Goal: Information Seeking & Learning: Learn about a topic

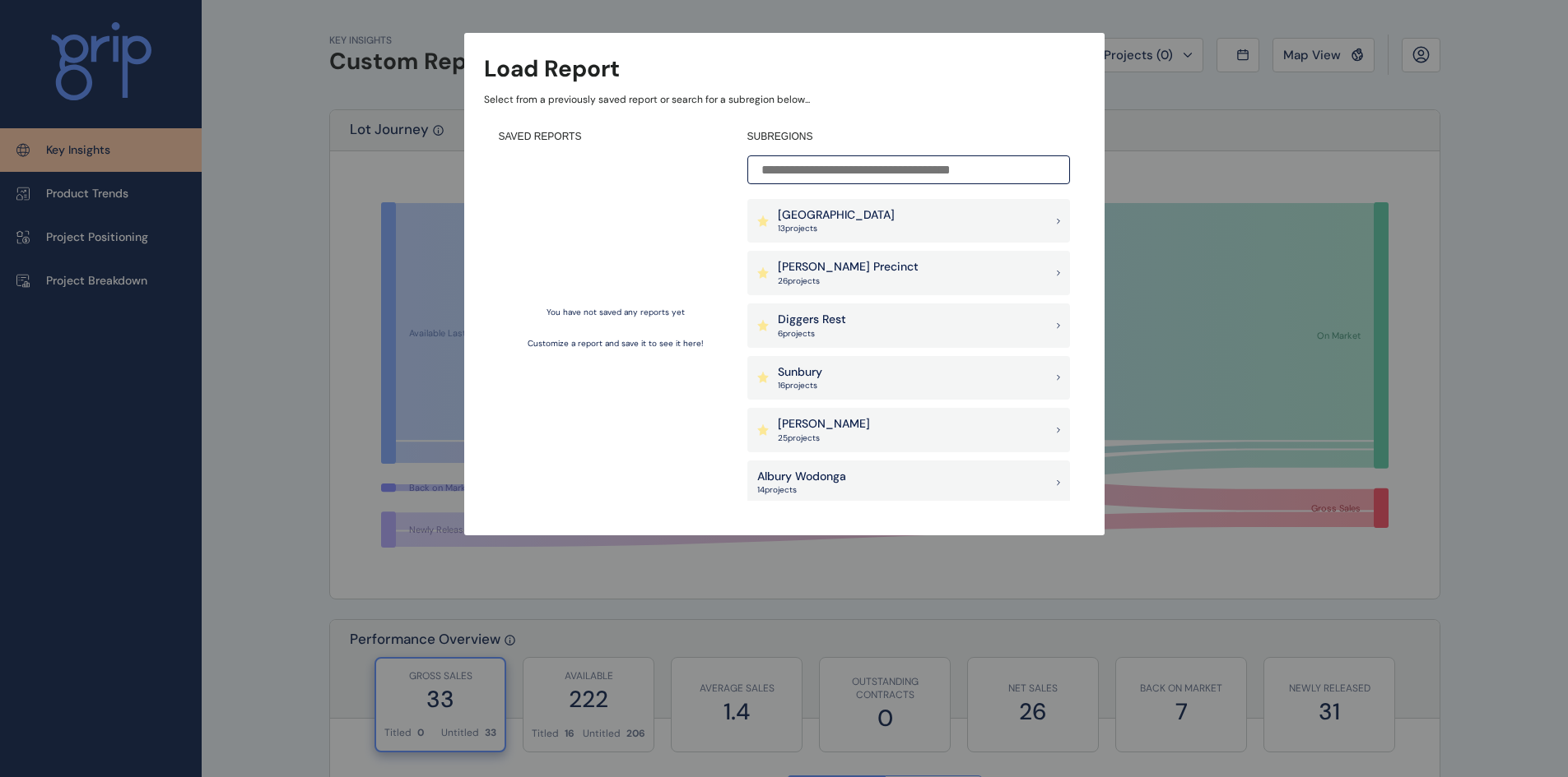
click at [910, 326] on div "Diggers Rest 6 project s" at bounding box center [909, 325] width 323 height 44
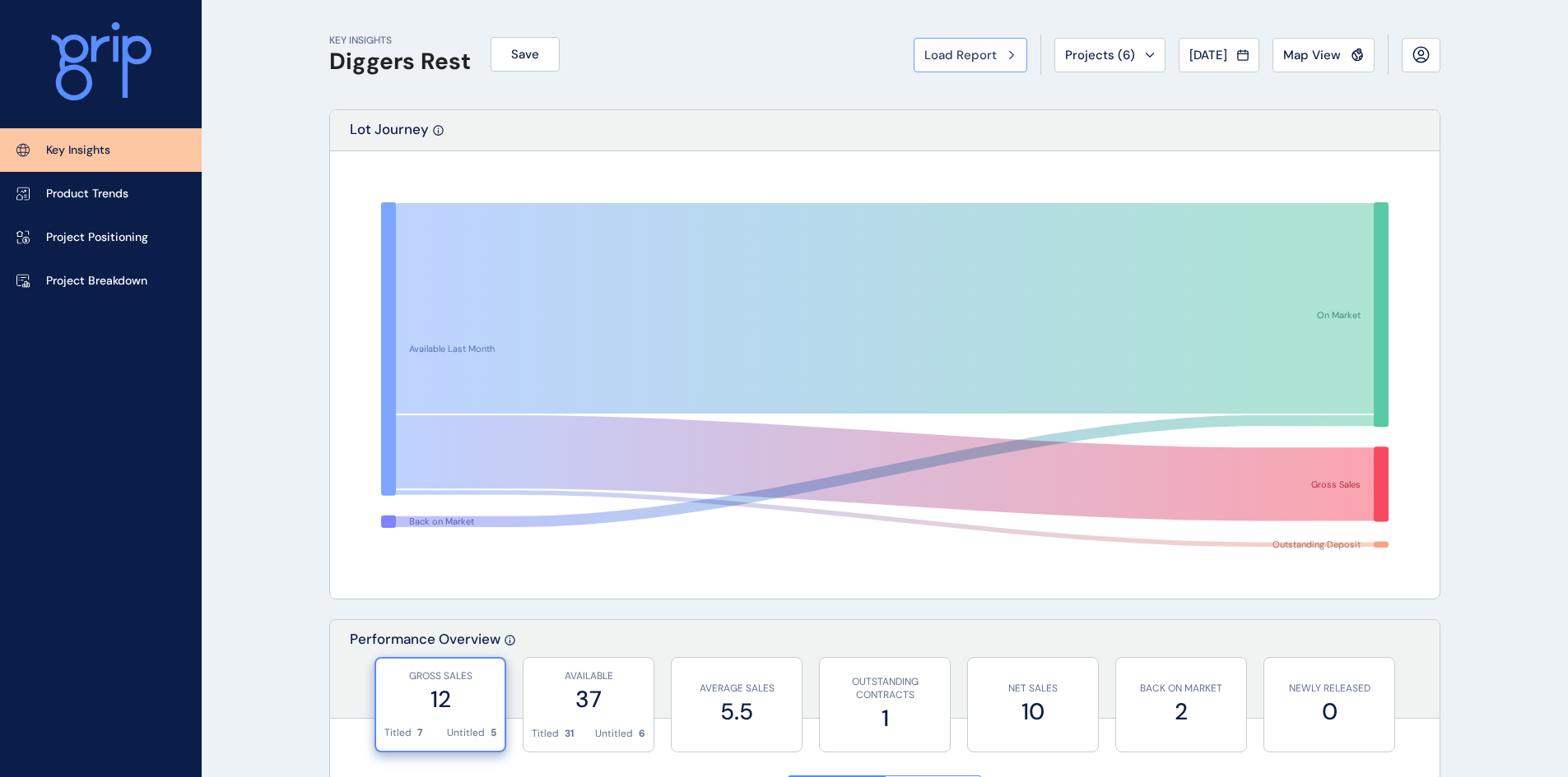
click at [980, 50] on span "Load Report" at bounding box center [960, 55] width 72 height 16
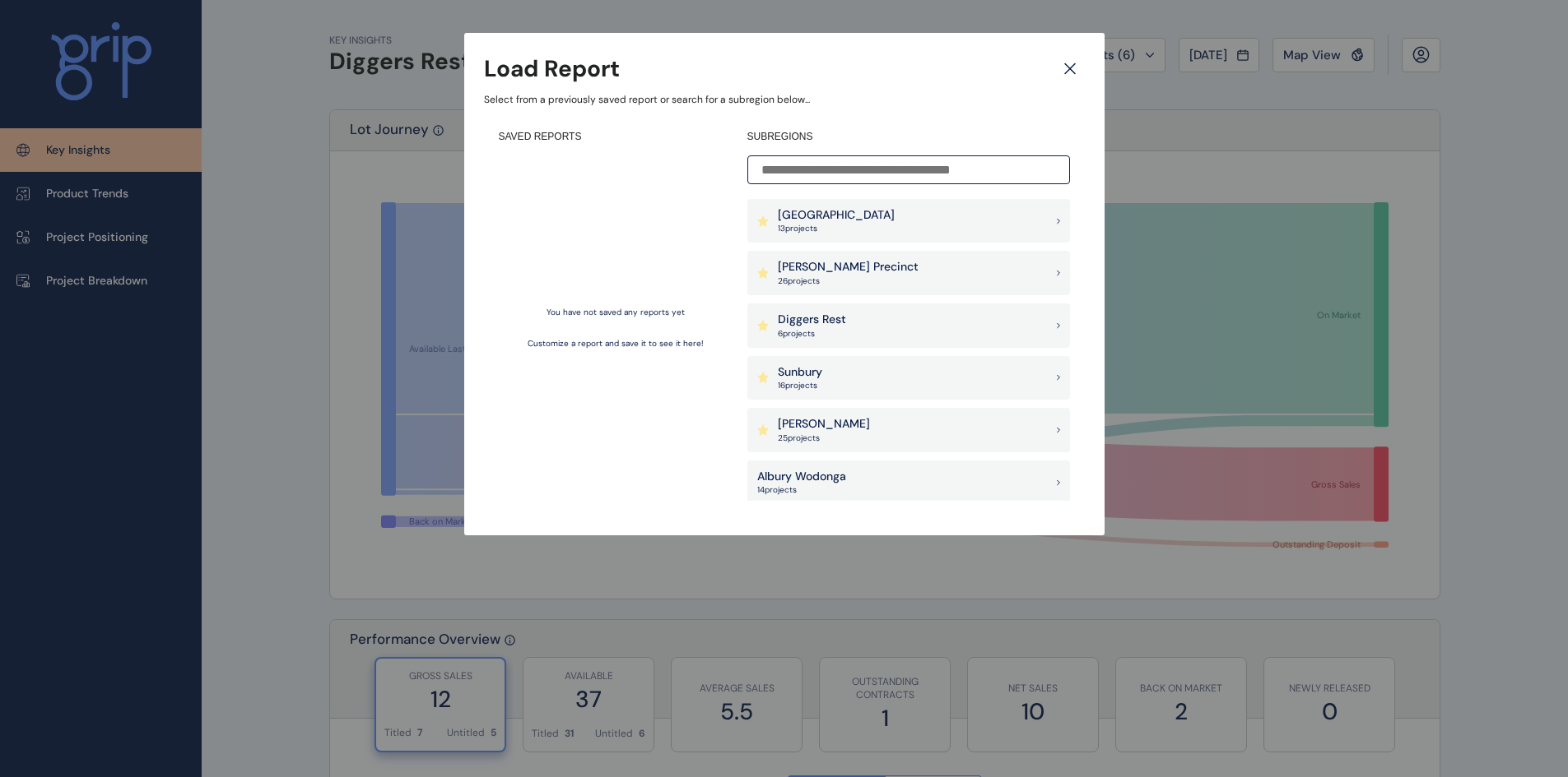
click at [872, 370] on div "Sunbury 16 project s" at bounding box center [909, 378] width 323 height 44
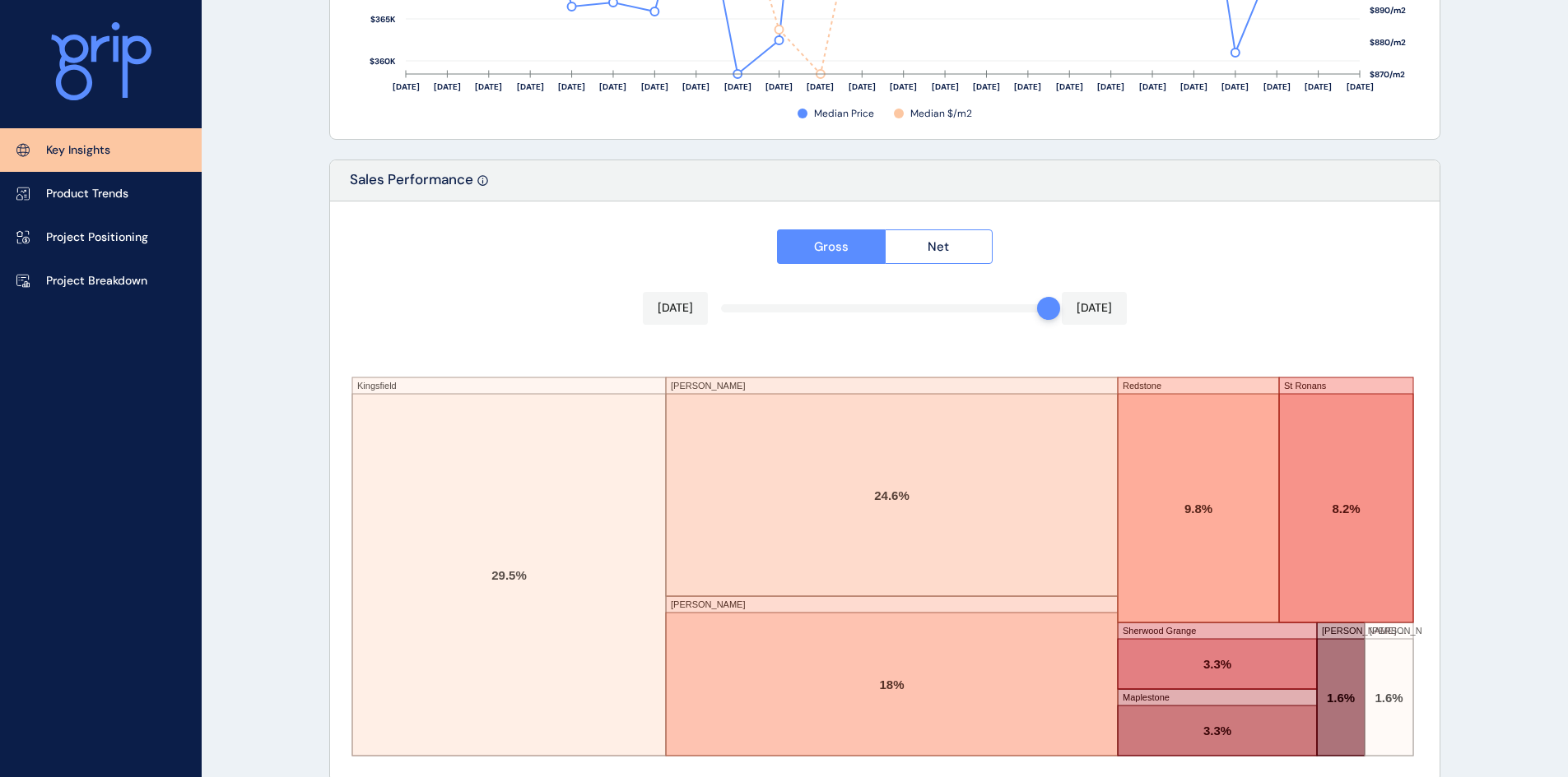
scroll to position [2686, 0]
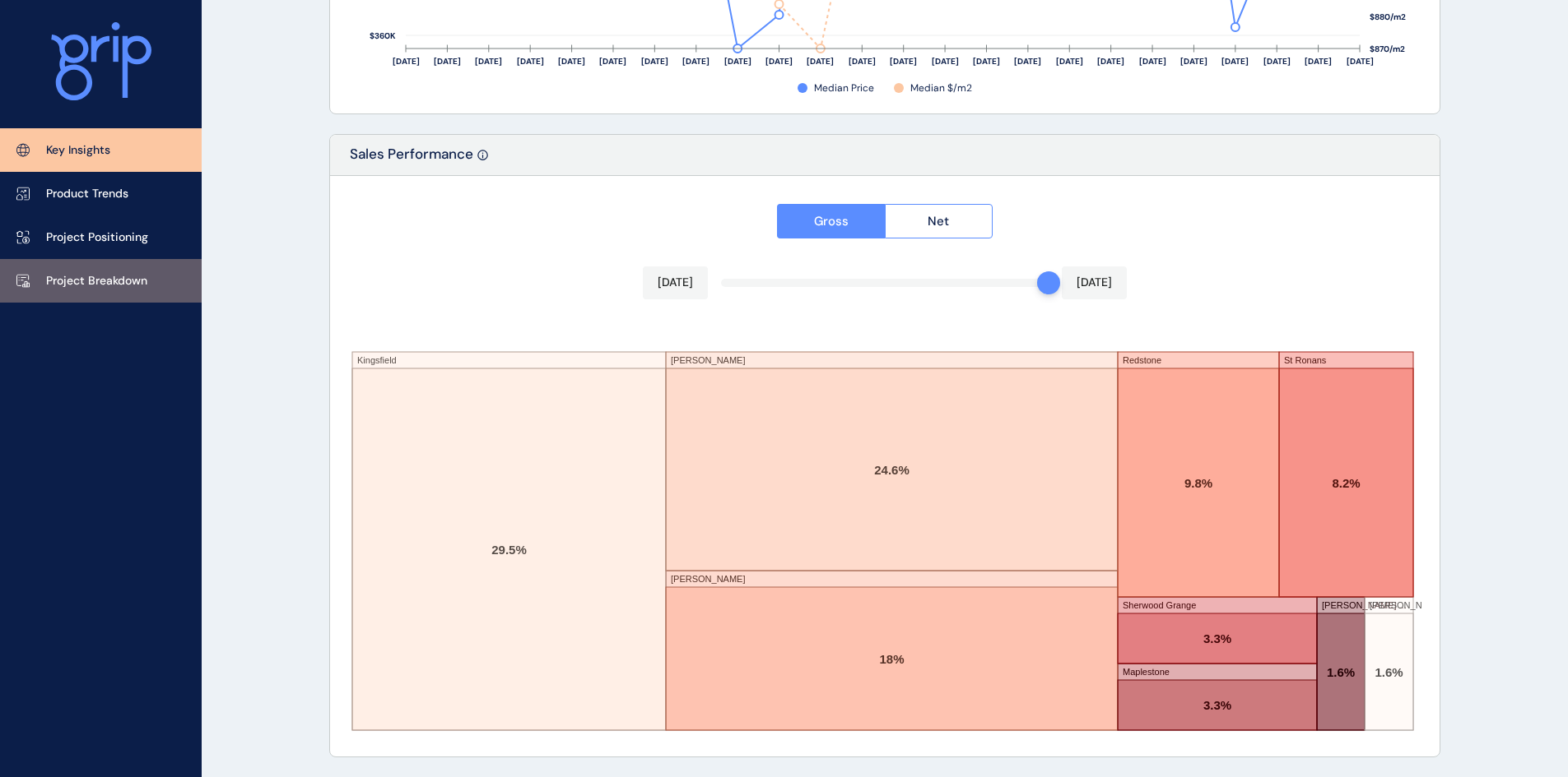
click at [159, 279] on link "Project Breakdown" at bounding box center [101, 280] width 202 height 43
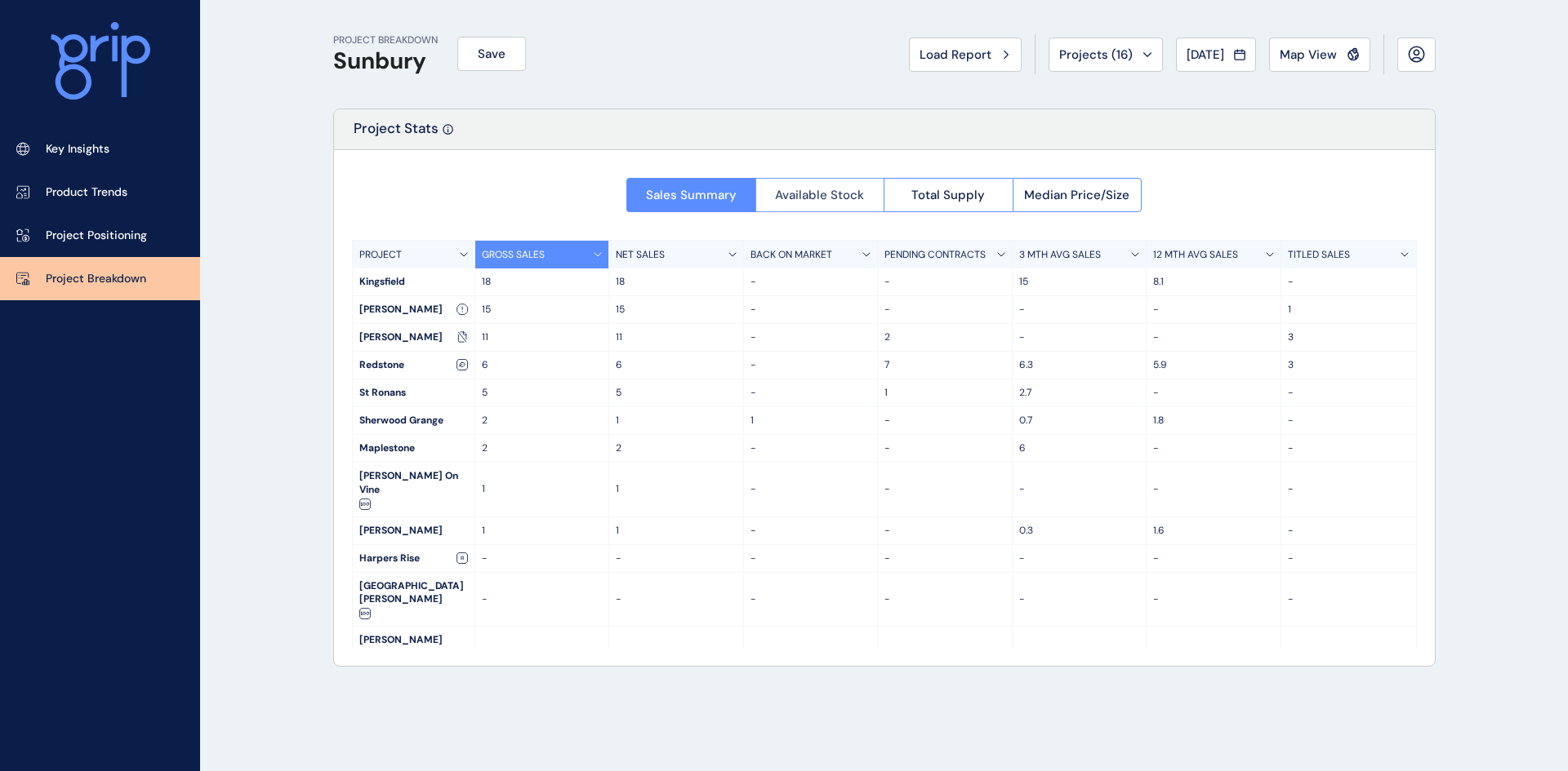
click at [839, 198] on span "Available Stock" at bounding box center [819, 195] width 89 height 16
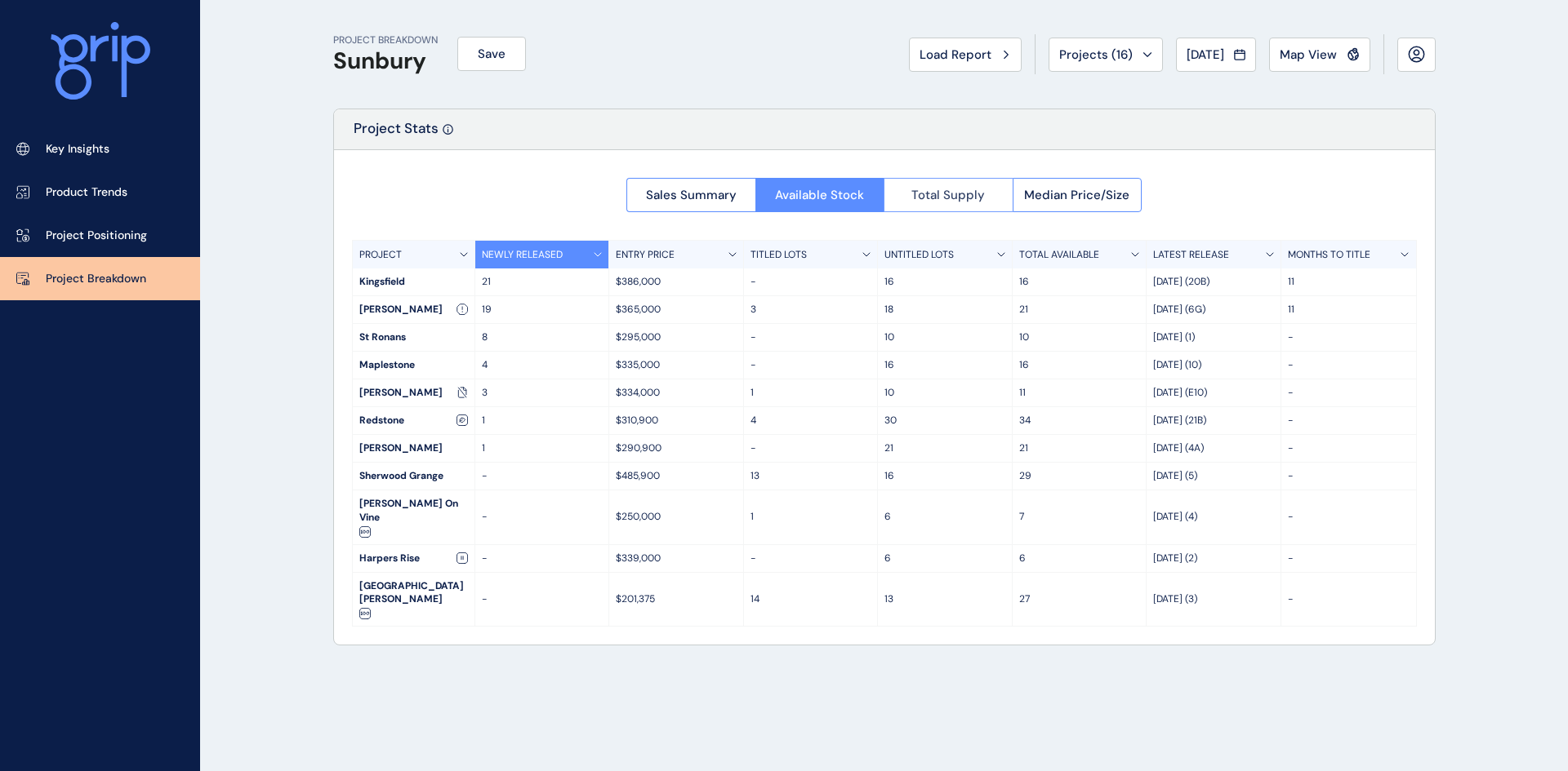
click at [960, 197] on span "Total Supply" at bounding box center [949, 195] width 73 height 16
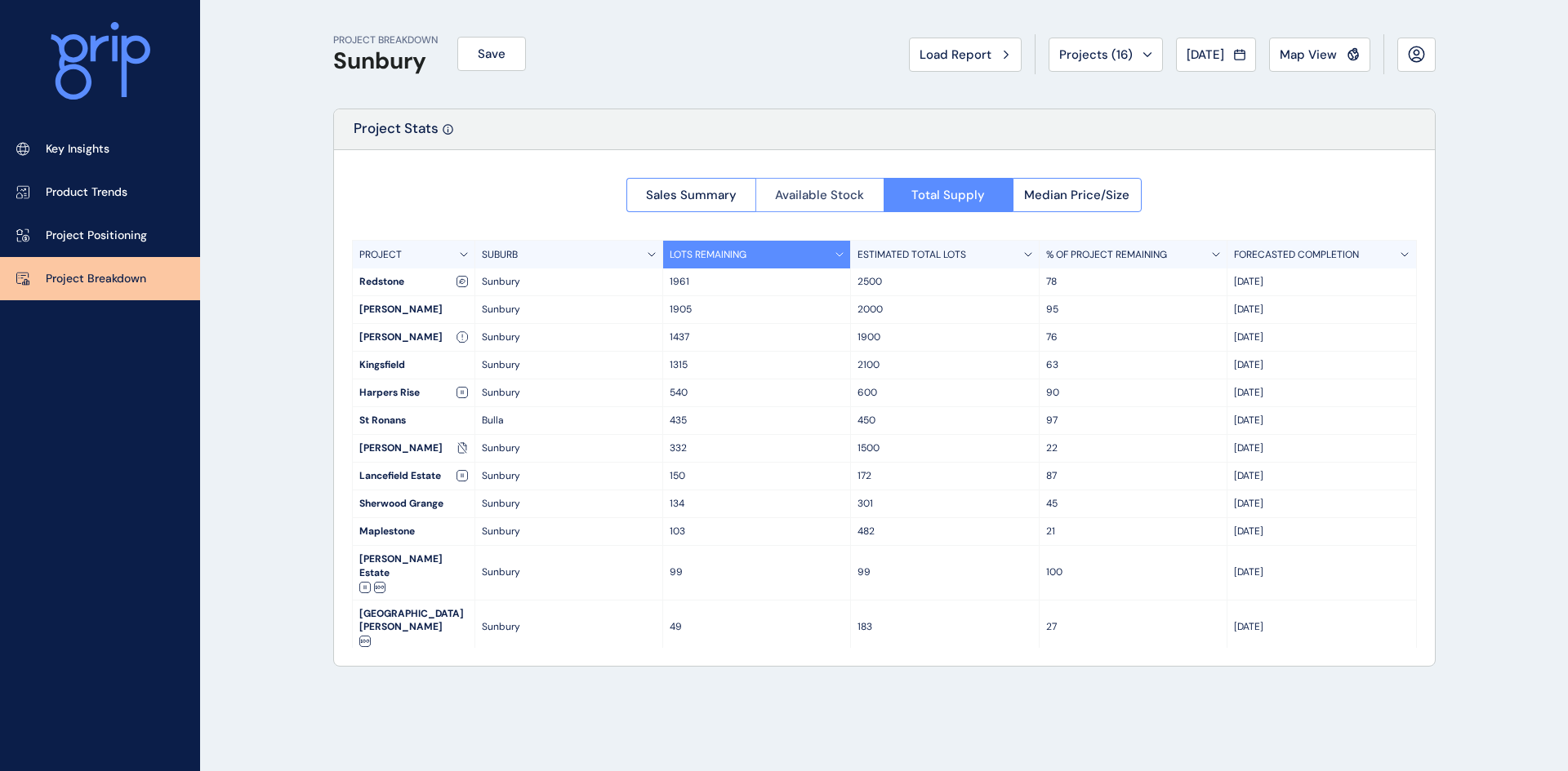
click at [853, 194] on span "Available Stock" at bounding box center [819, 195] width 89 height 16
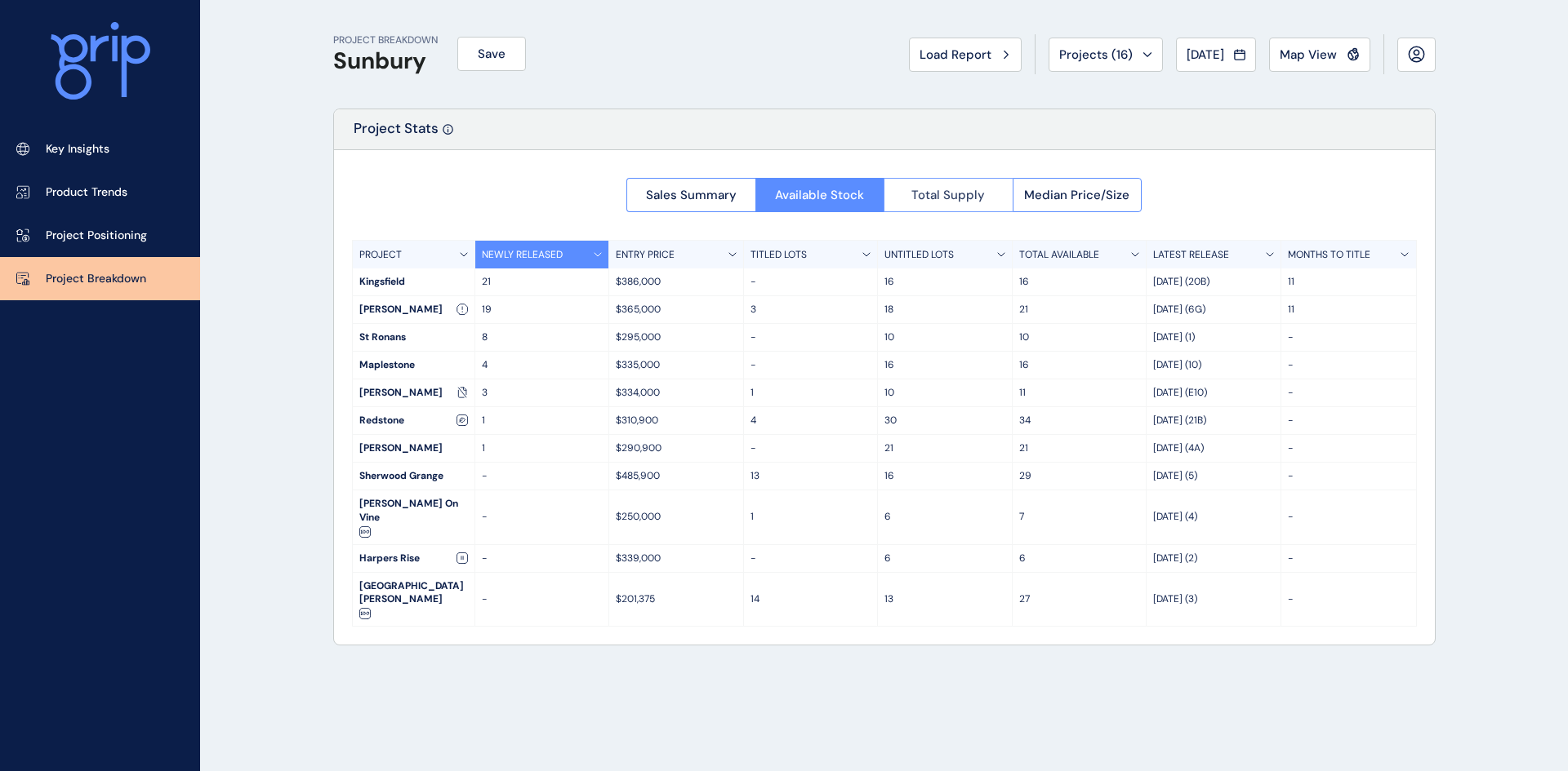
click at [967, 190] on span "Total Supply" at bounding box center [949, 195] width 73 height 16
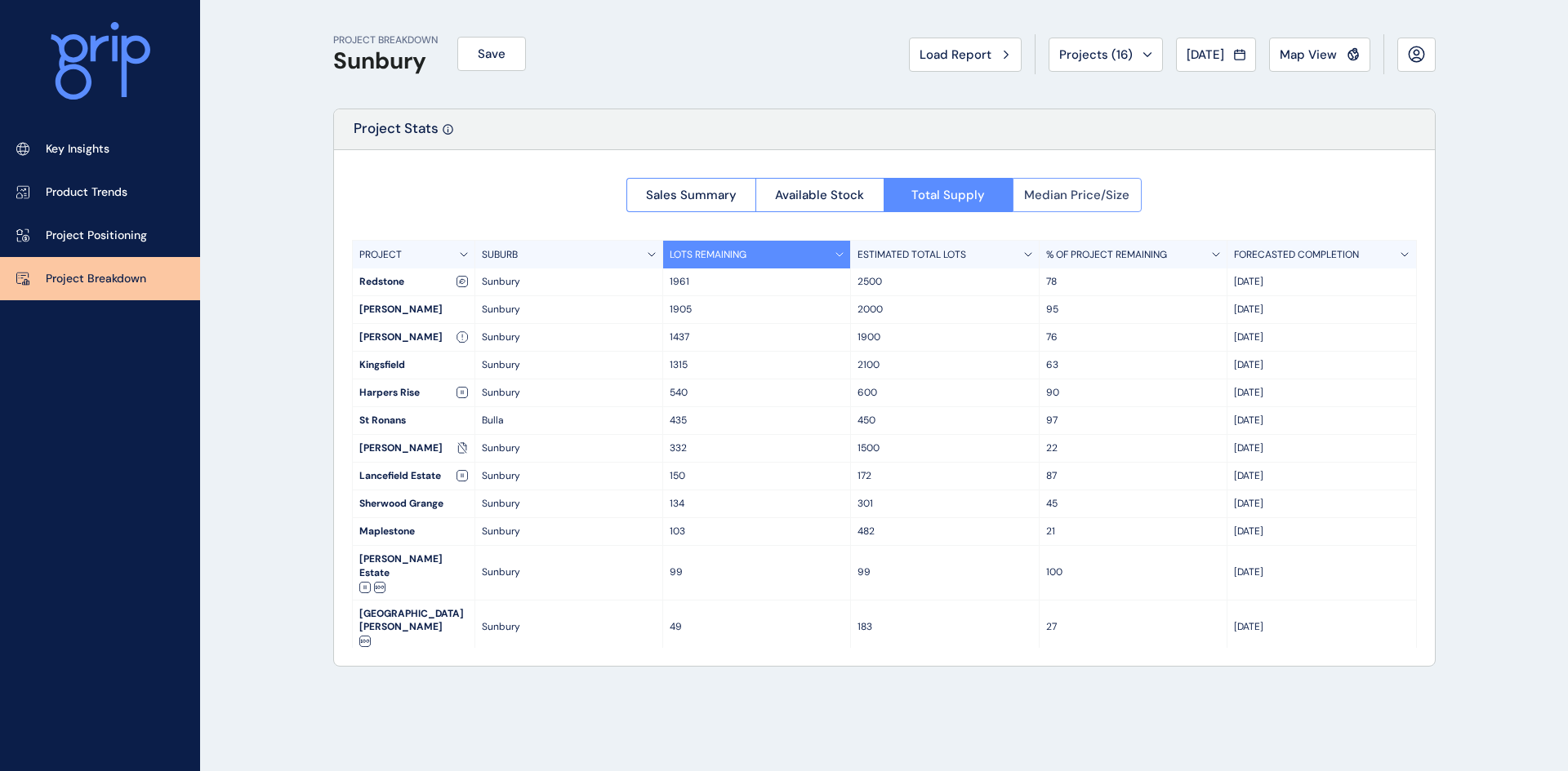
click at [1089, 191] on span "Median Price/Size" at bounding box center [1078, 195] width 106 height 16
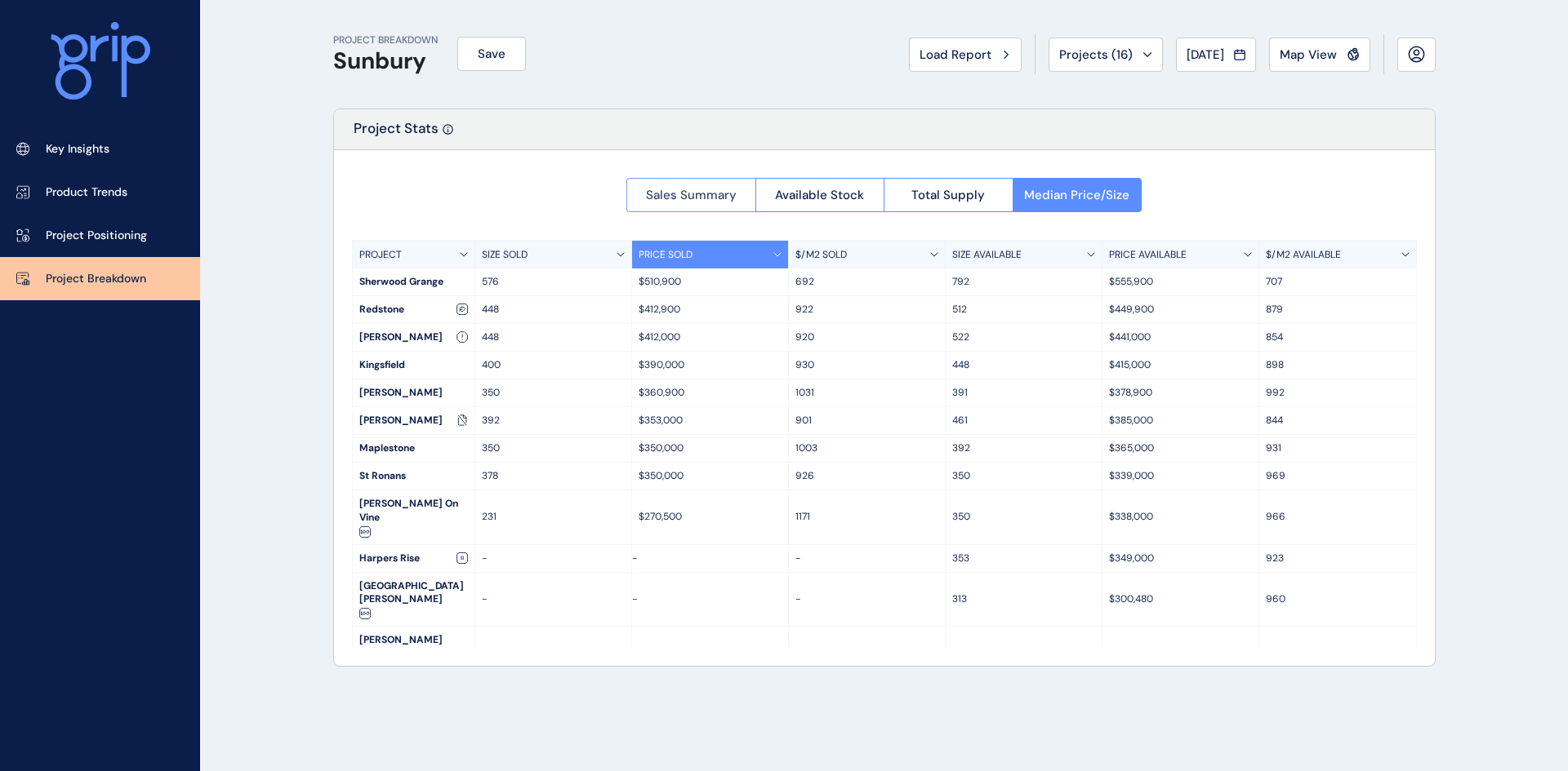
click at [689, 193] on span "Sales Summary" at bounding box center [691, 195] width 90 height 16
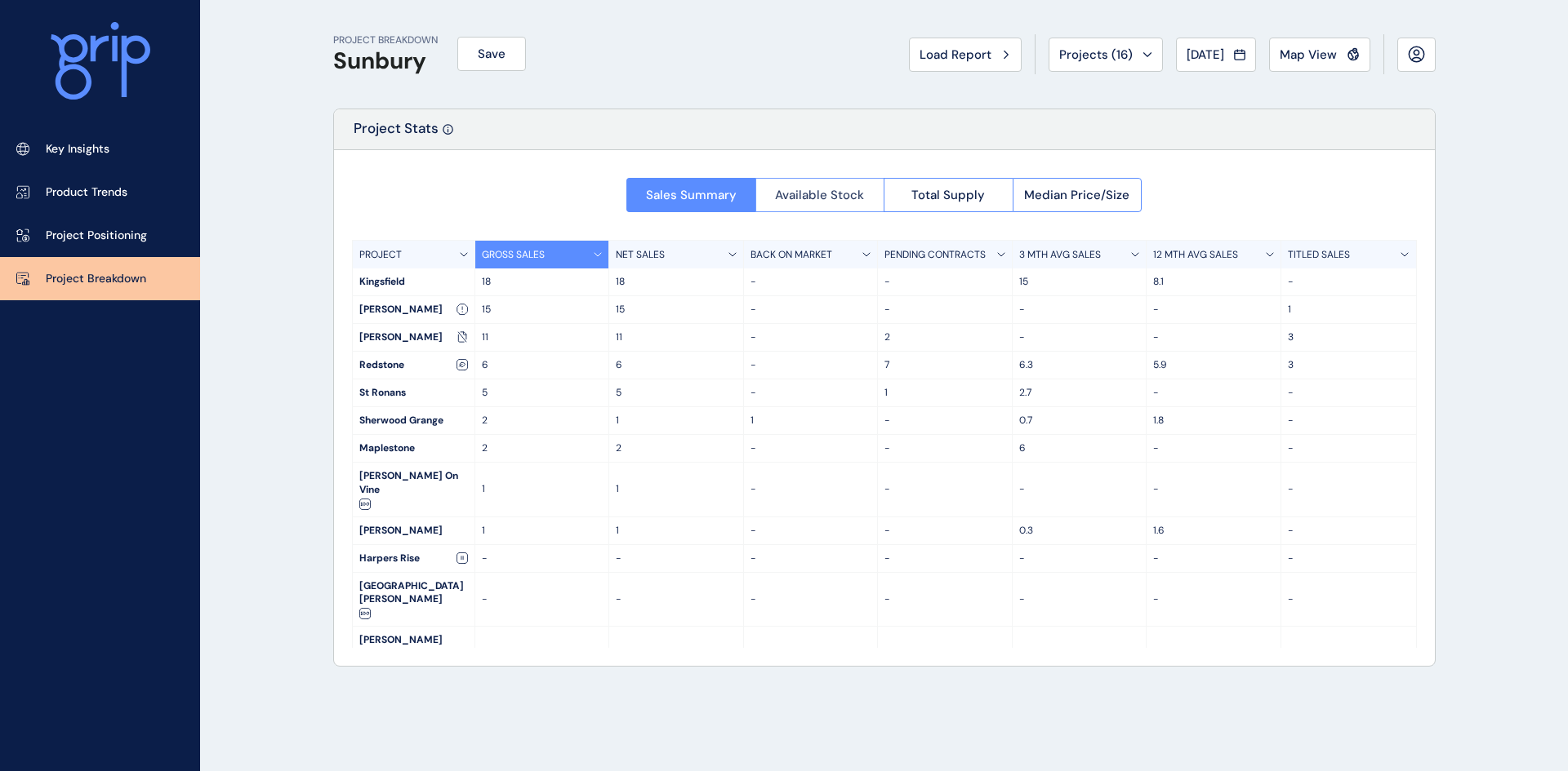
click at [855, 191] on span "Available Stock" at bounding box center [819, 195] width 89 height 16
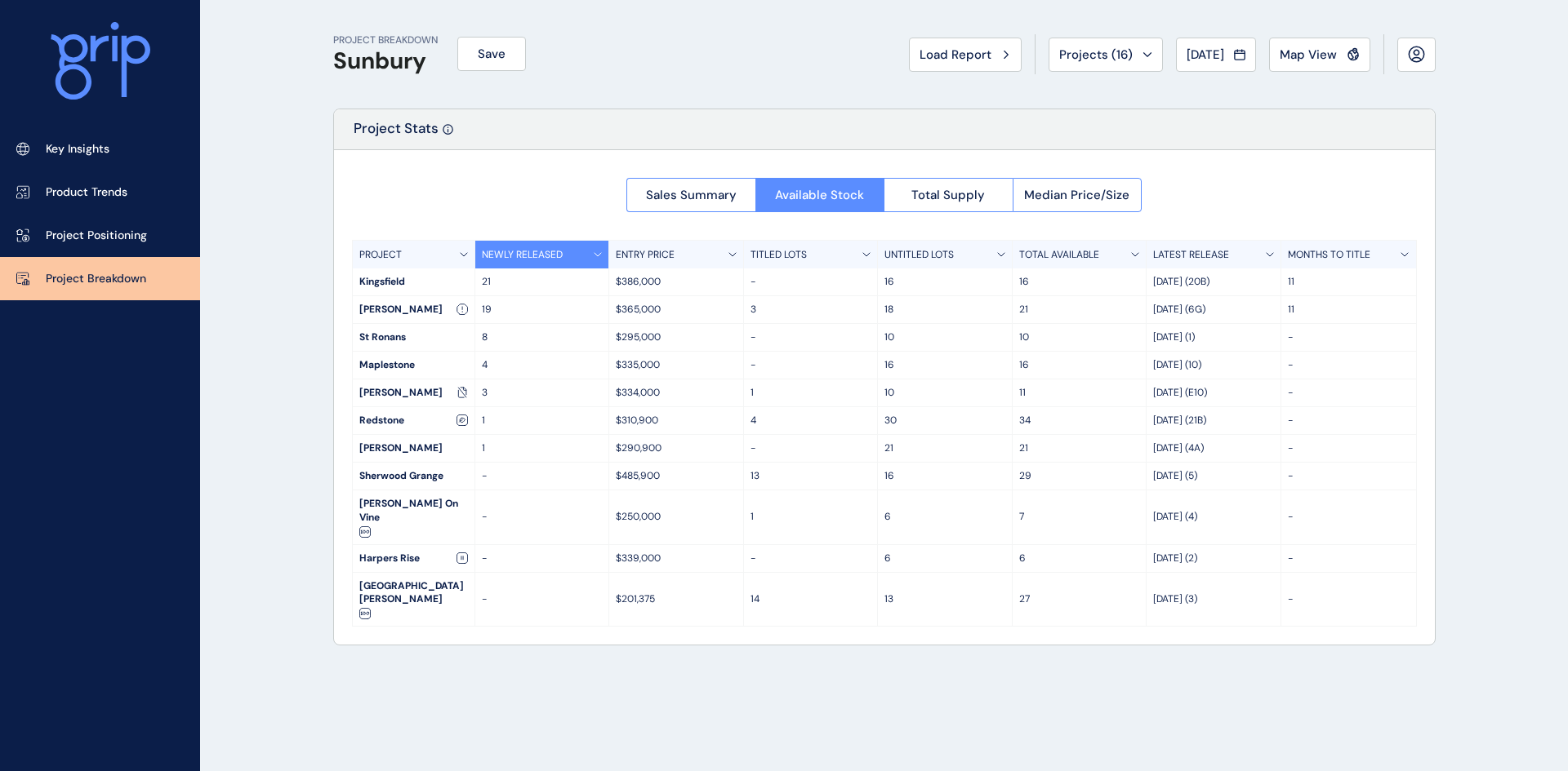
click at [949, 126] on div "Project Stats" at bounding box center [884, 130] width 1101 height 41
click at [643, 275] on p "$386,000" at bounding box center [676, 283] width 121 height 14
click at [509, 244] on div "NEWLY RELEASED" at bounding box center [542, 254] width 135 height 28
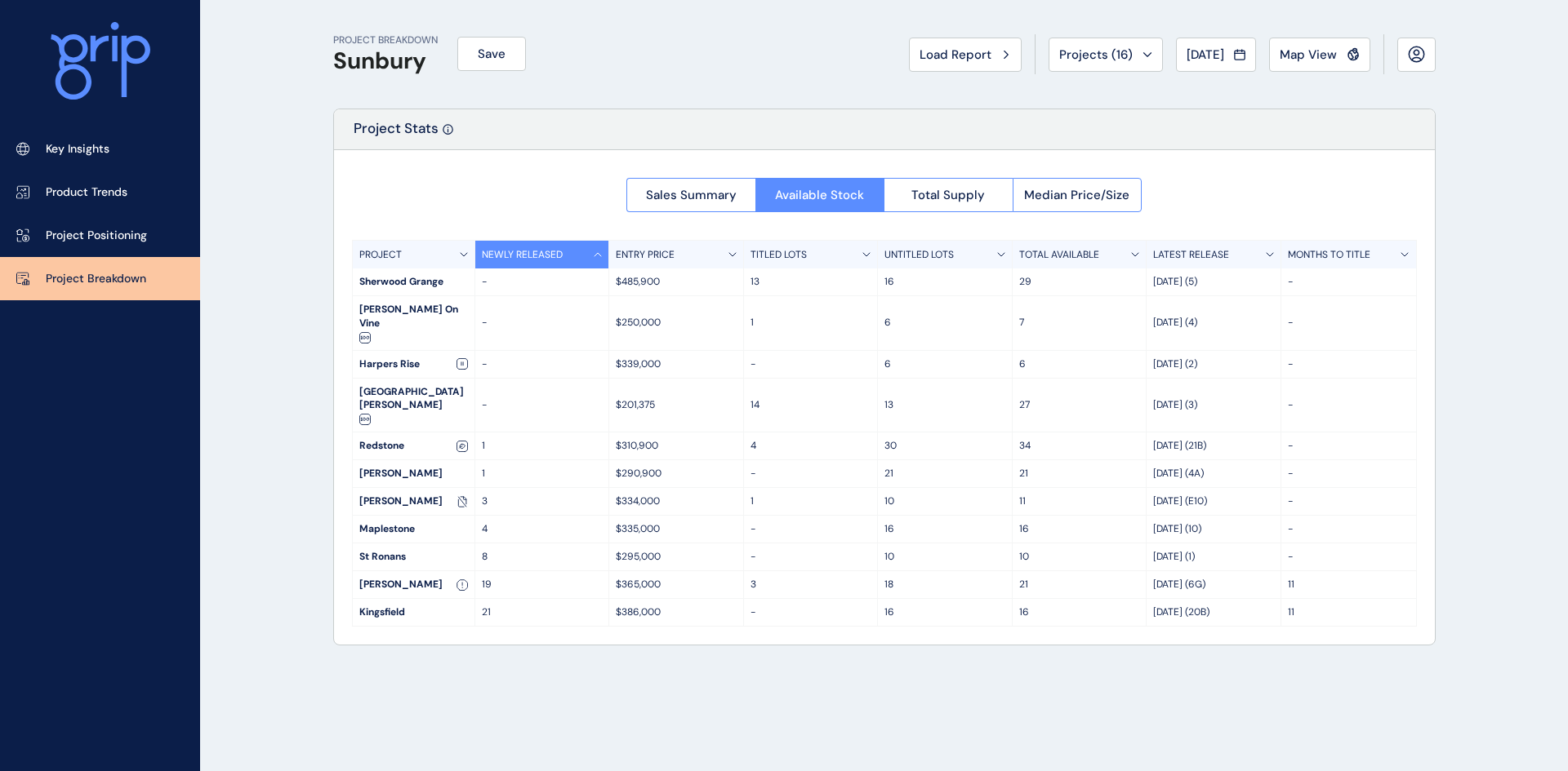
click at [509, 244] on div "NEWLY RELEASED" at bounding box center [542, 254] width 135 height 28
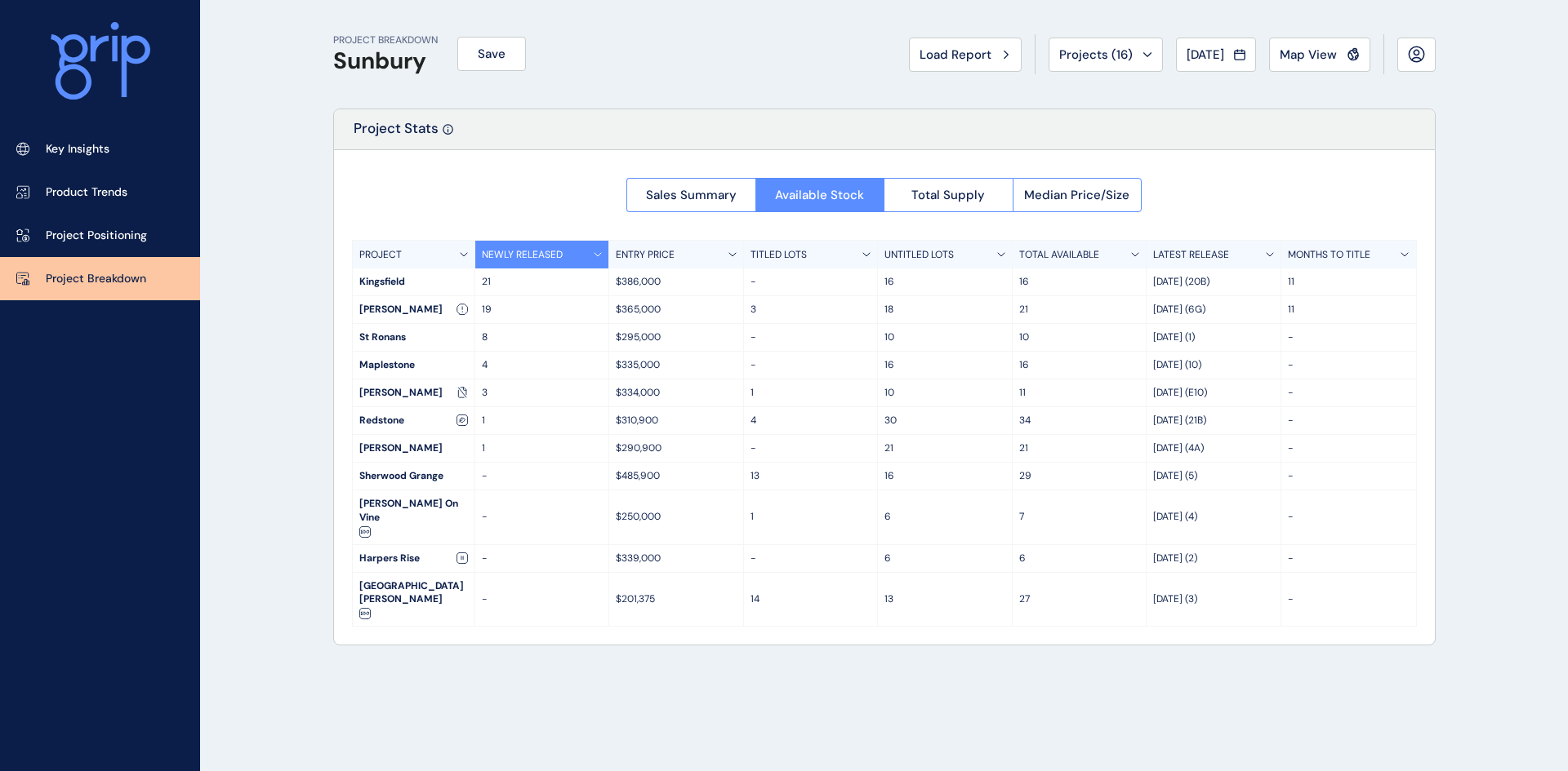
click at [509, 244] on div "NEWLY RELEASED" at bounding box center [542, 254] width 135 height 28
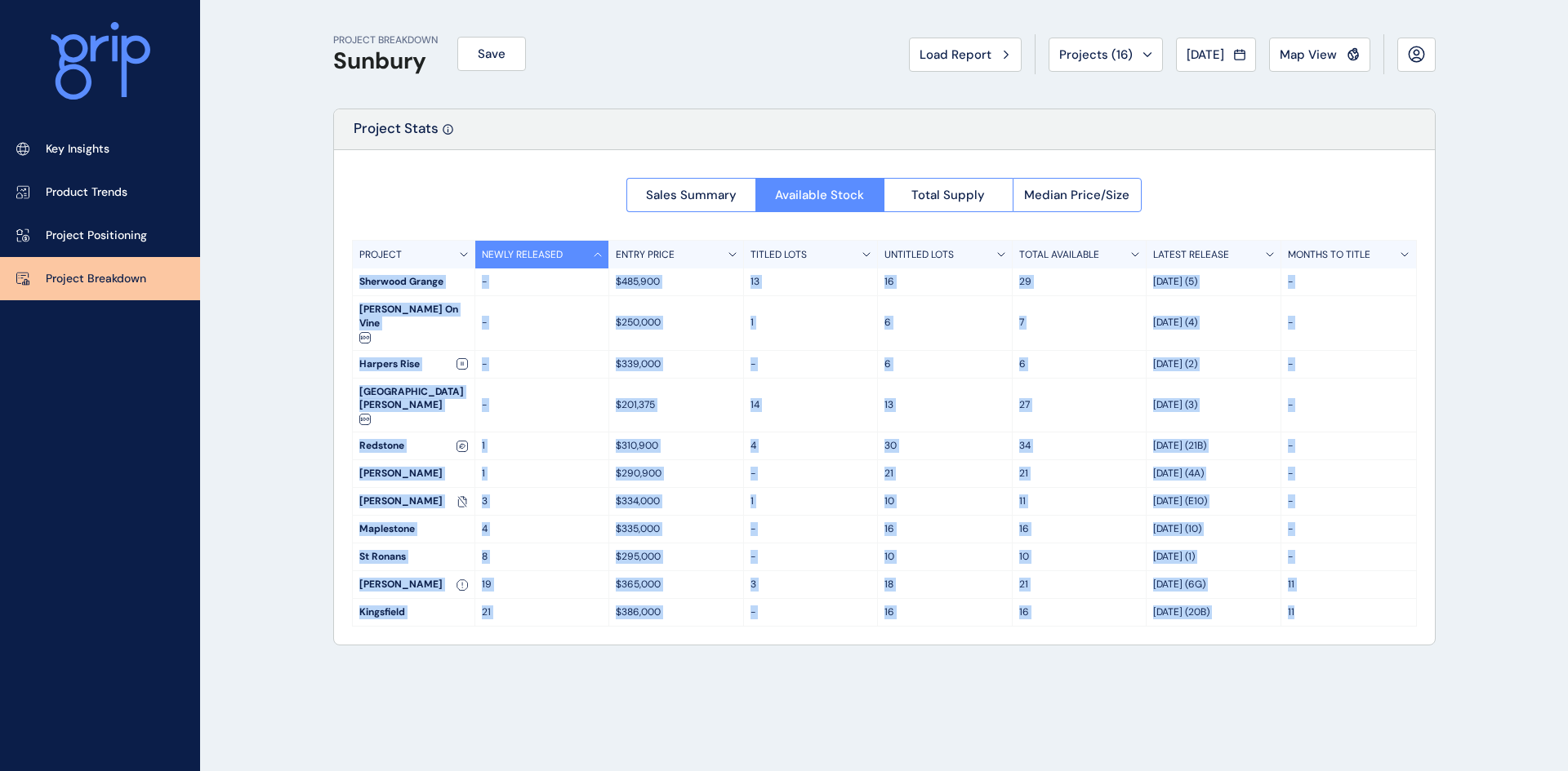
drag, startPoint x: 360, startPoint y: 282, endPoint x: 1359, endPoint y: 575, distance: 1041.1
click at [1359, 575] on div "Sales Summary Available Stock Total Supply Median Price/Size PROJECT NEWLY RELE…" at bounding box center [884, 397] width 1101 height 495
click at [959, 197] on span "Total Supply" at bounding box center [949, 195] width 73 height 16
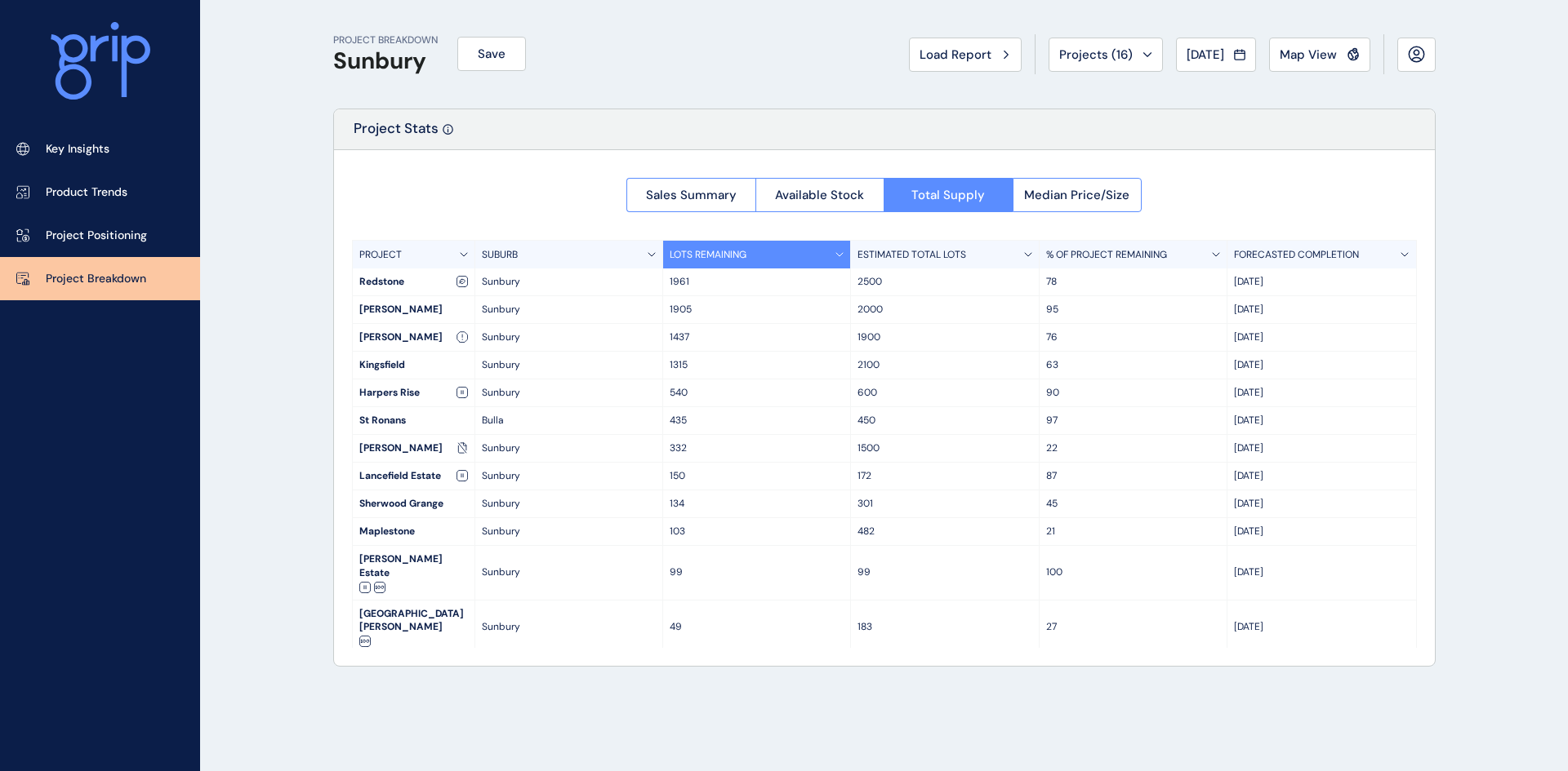
click at [605, 248] on div "SUBURB" at bounding box center [569, 254] width 188 height 28
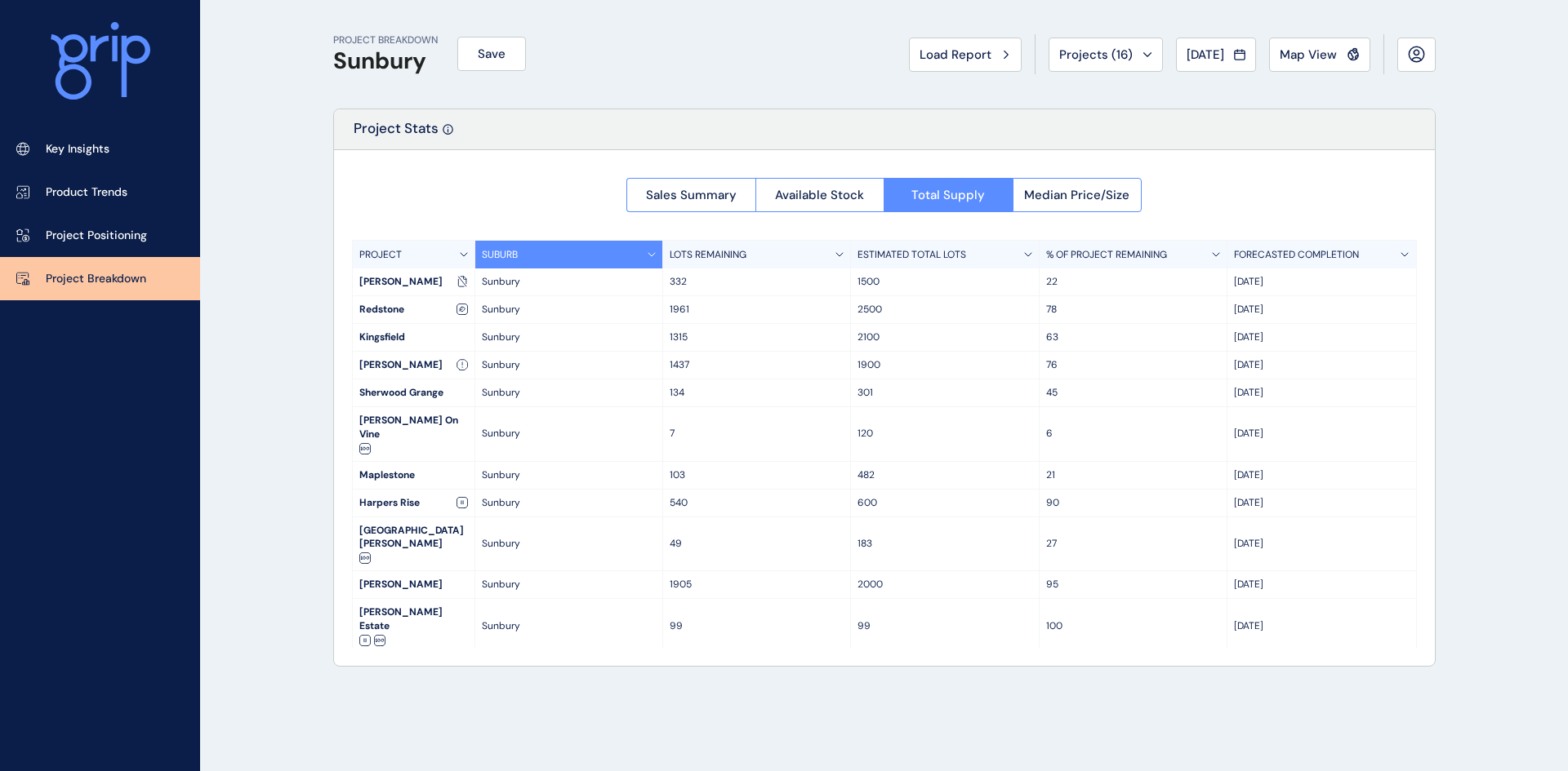
click at [605, 248] on div "SUBURB" at bounding box center [569, 254] width 188 height 28
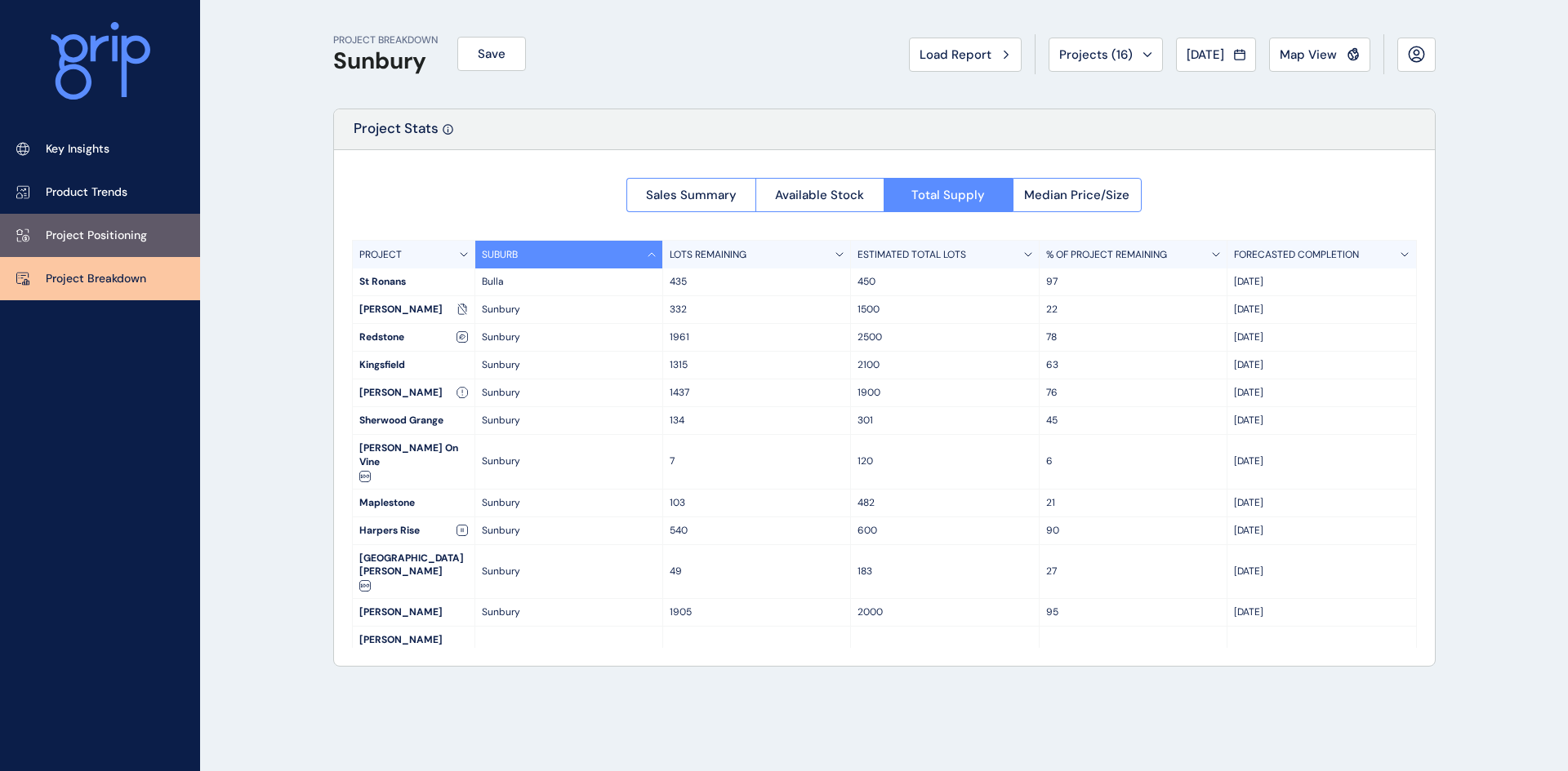
click at [107, 235] on p "Project Positioning" at bounding box center [96, 236] width 101 height 16
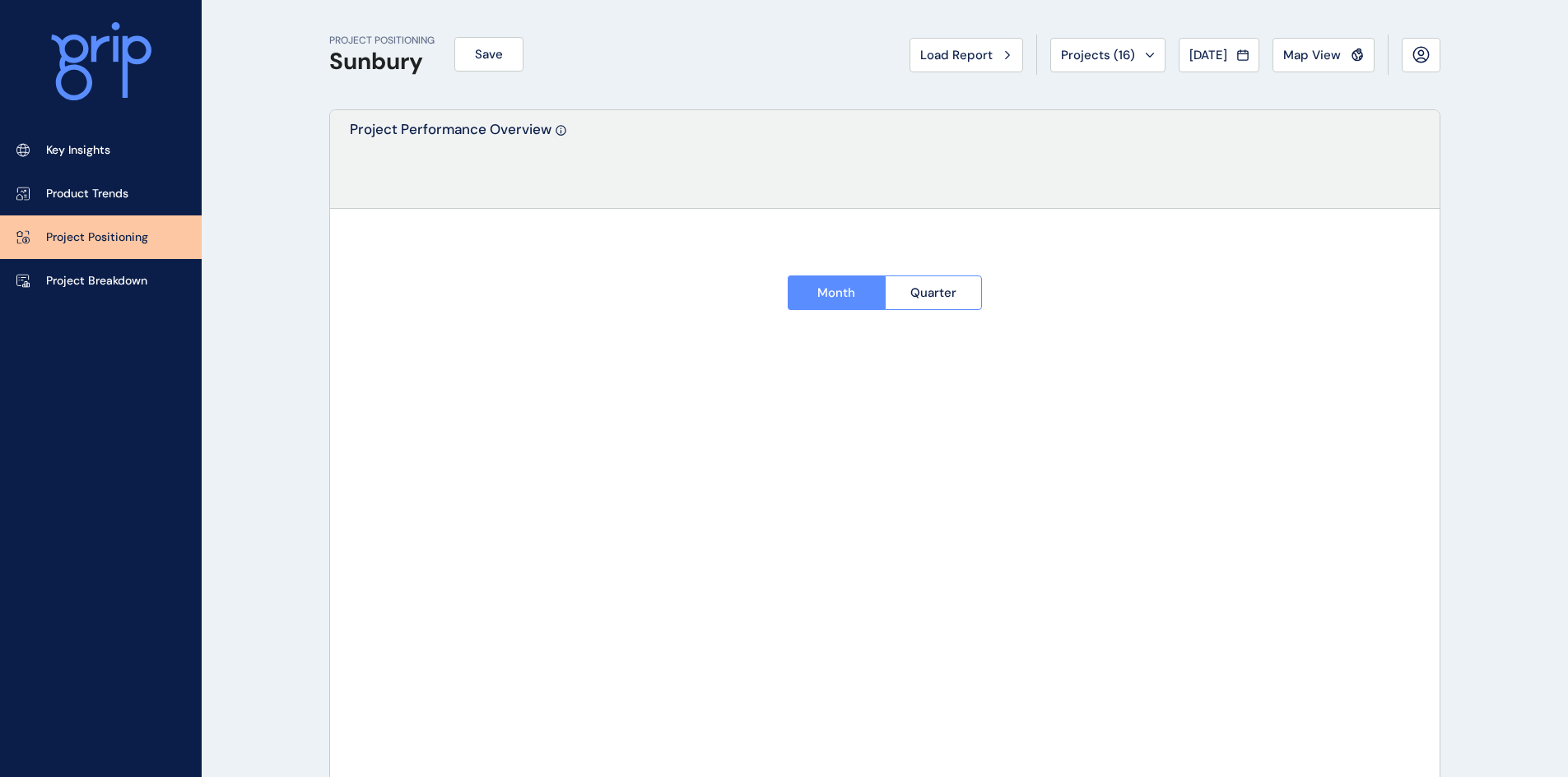
type input "**********"
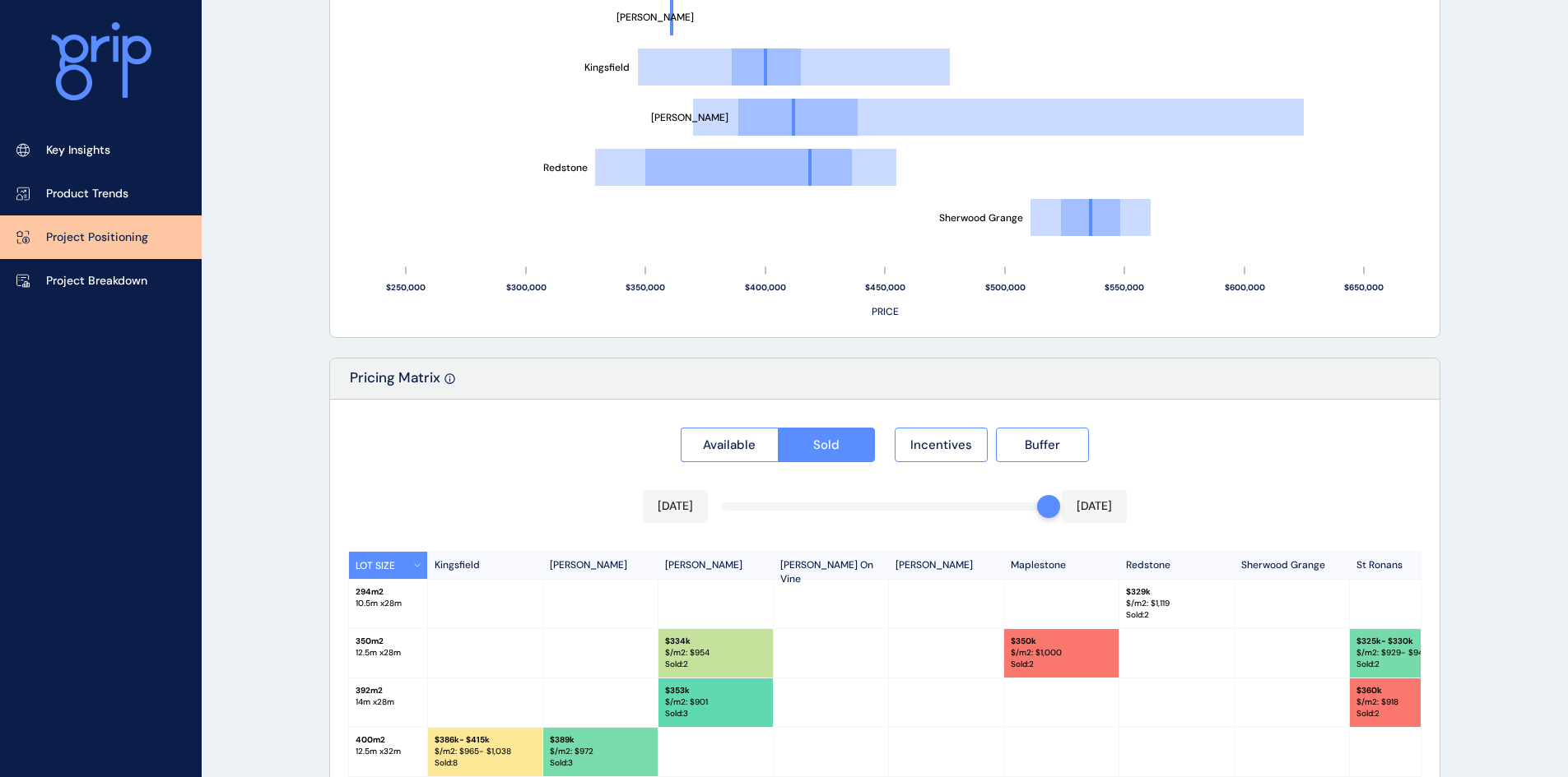
scroll to position [1419, 0]
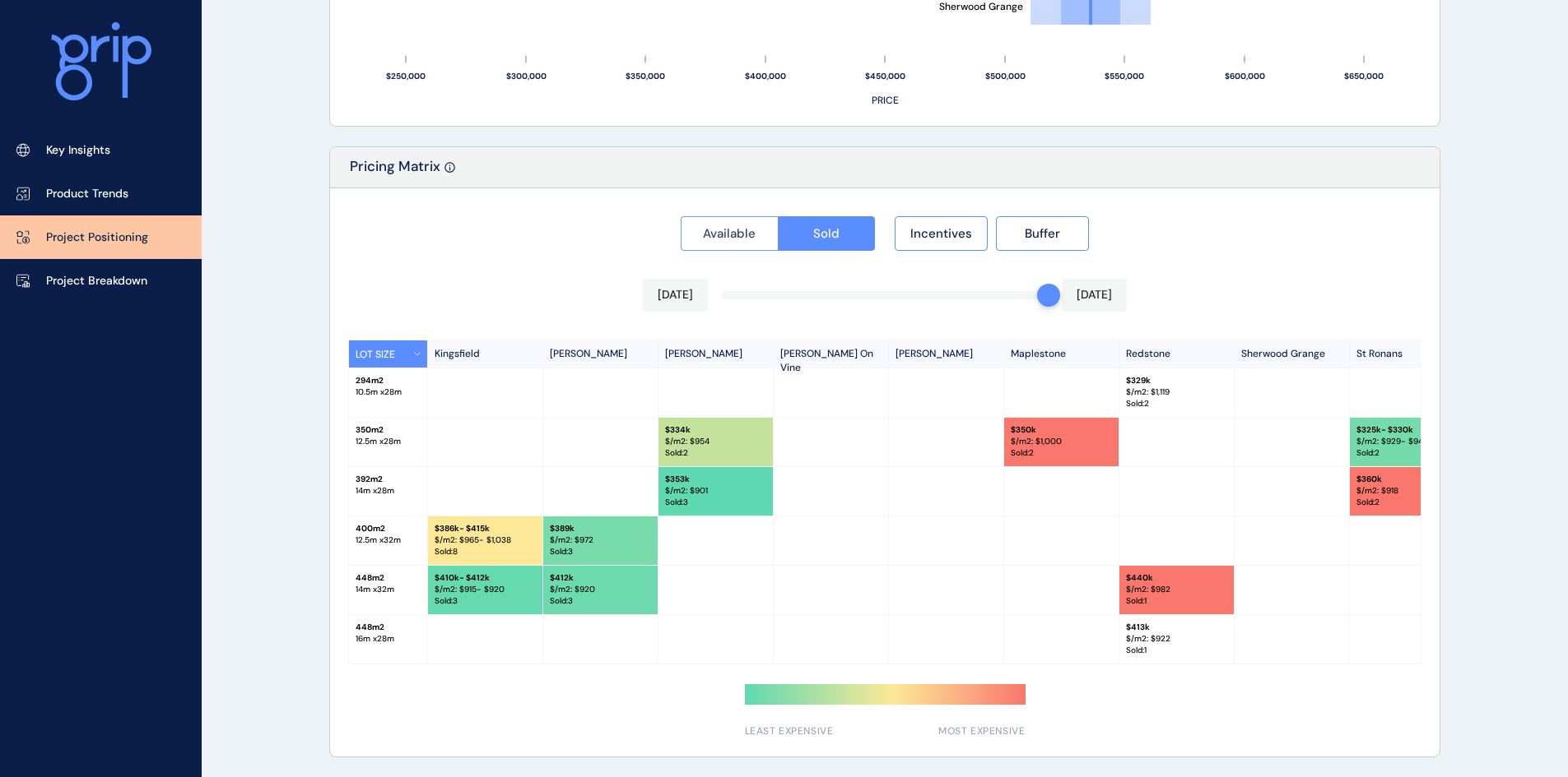
click at [743, 229] on span "Available" at bounding box center [729, 233] width 52 height 16
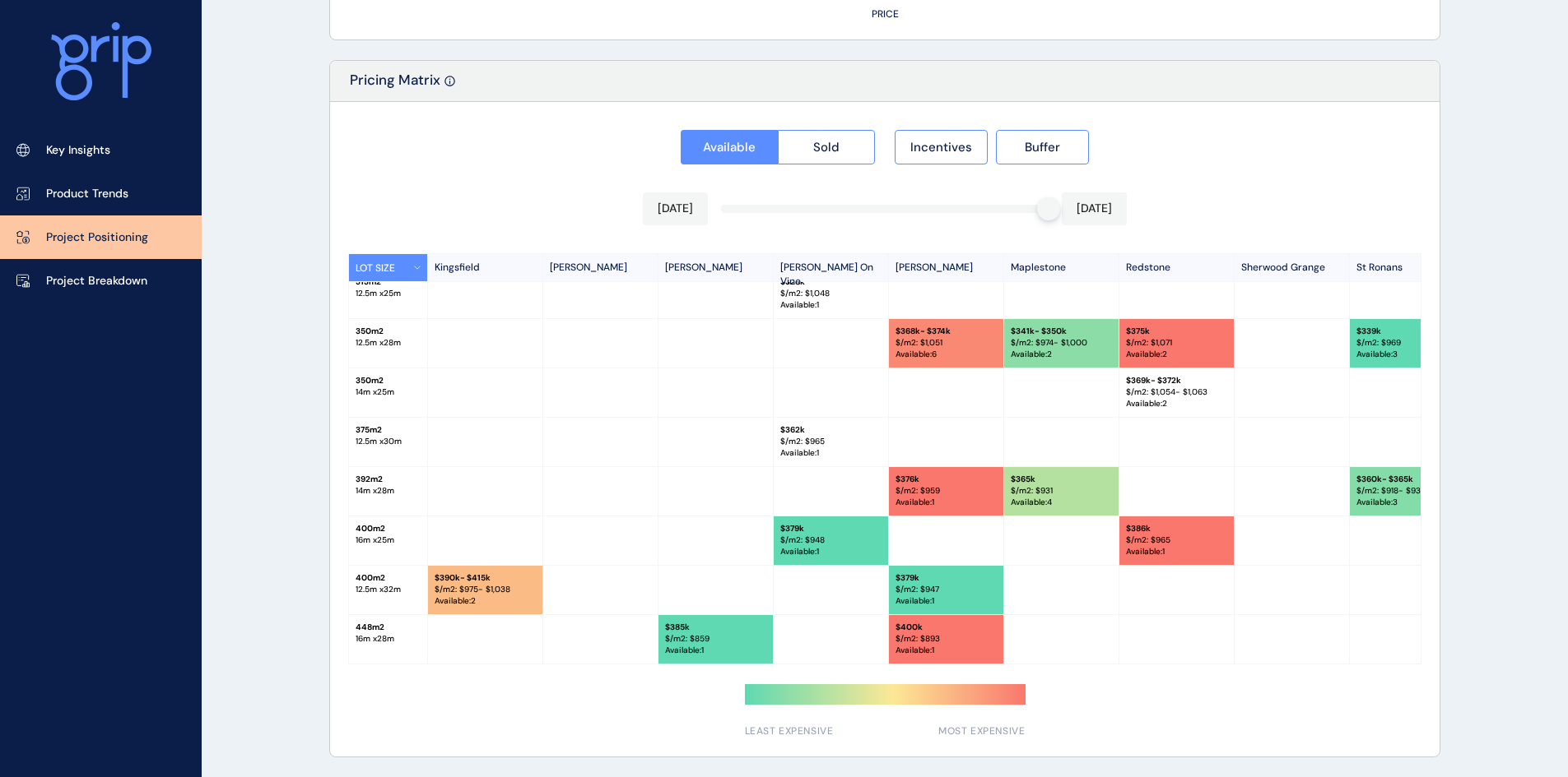
scroll to position [0, 0]
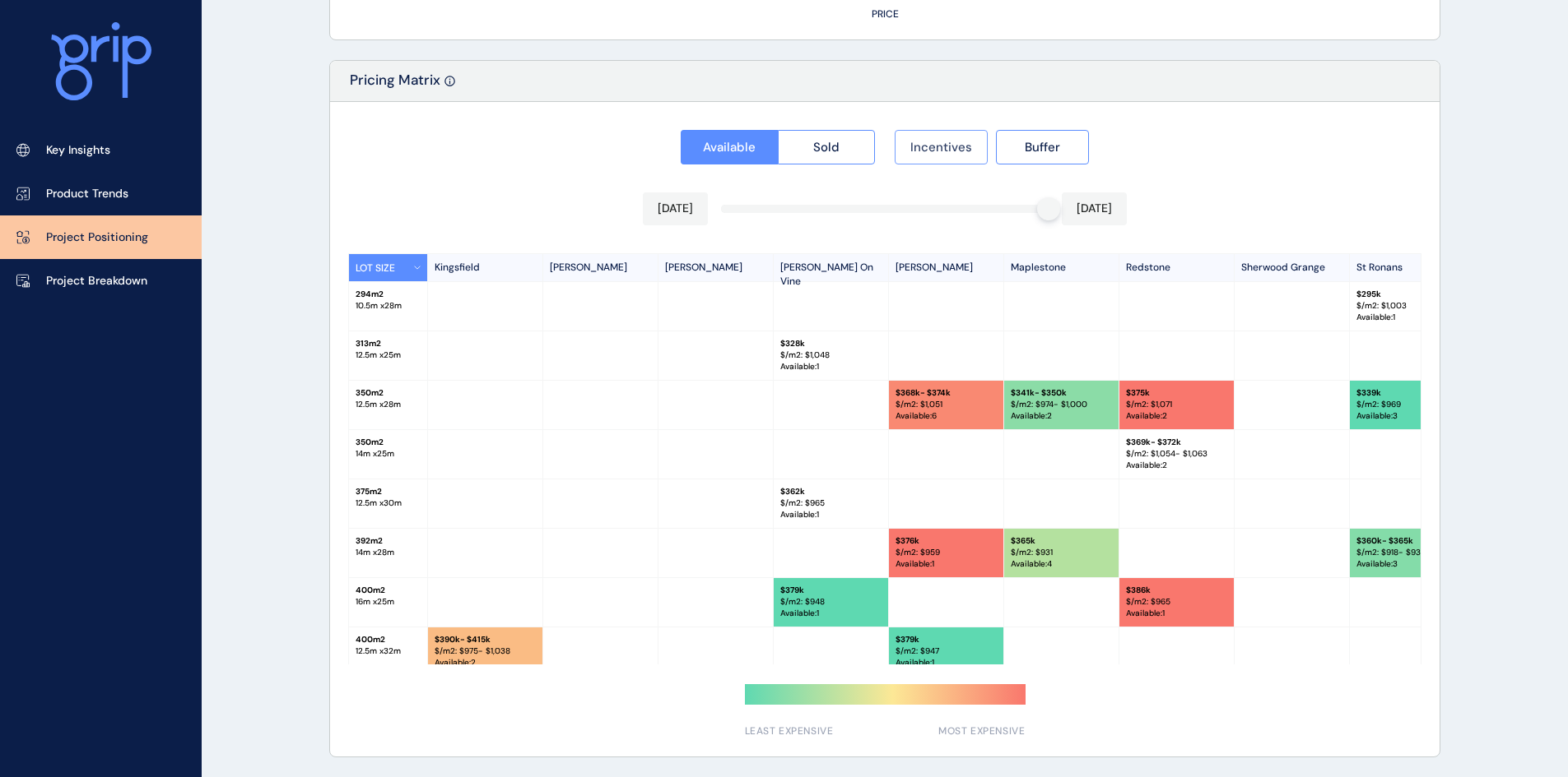
click at [932, 146] on span "Incentives" at bounding box center [940, 147] width 61 height 16
click at [736, 143] on span "Available" at bounding box center [729, 147] width 52 height 16
click at [825, 143] on span "Sold" at bounding box center [826, 147] width 26 height 16
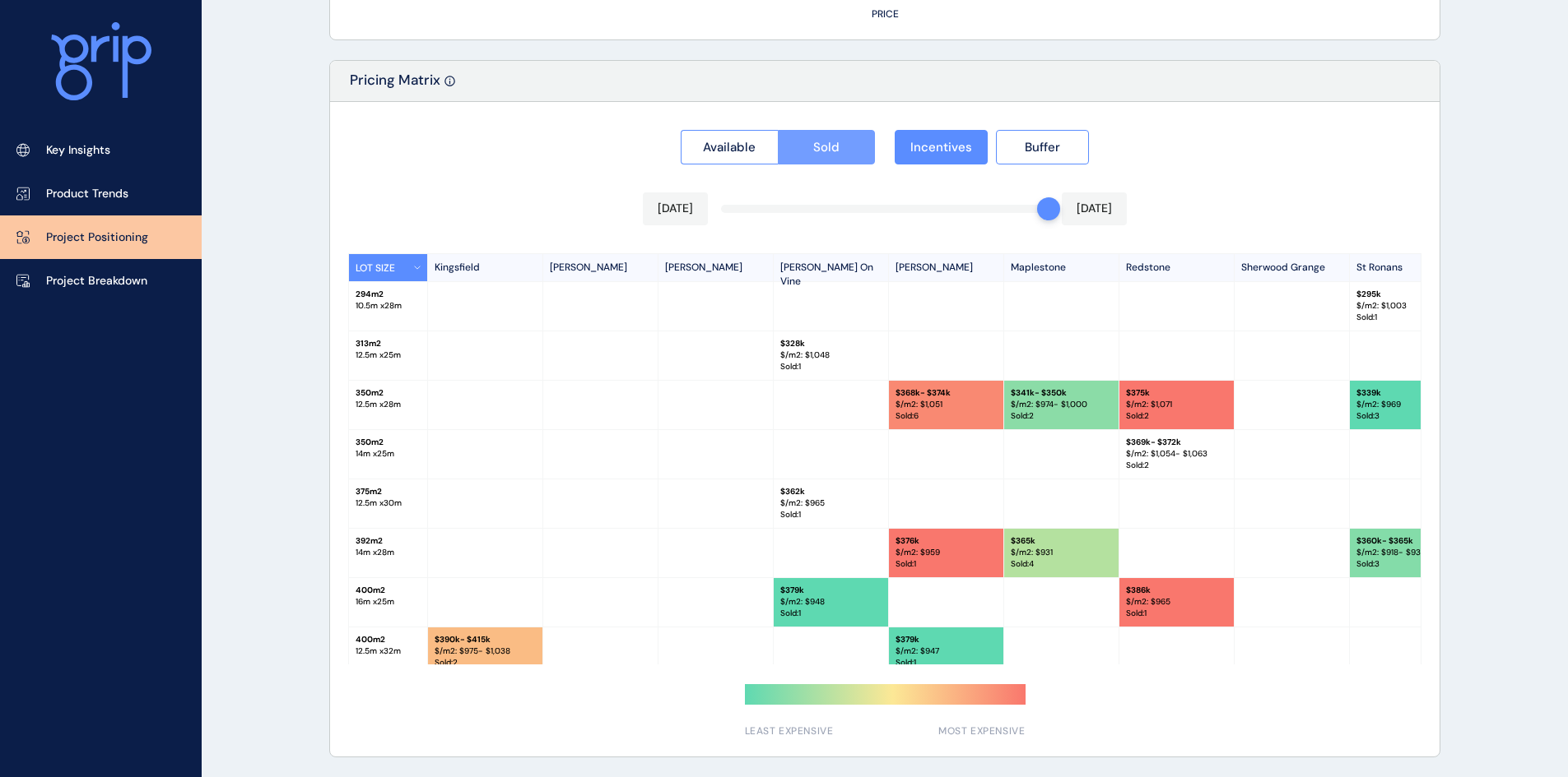
scroll to position [1419, 0]
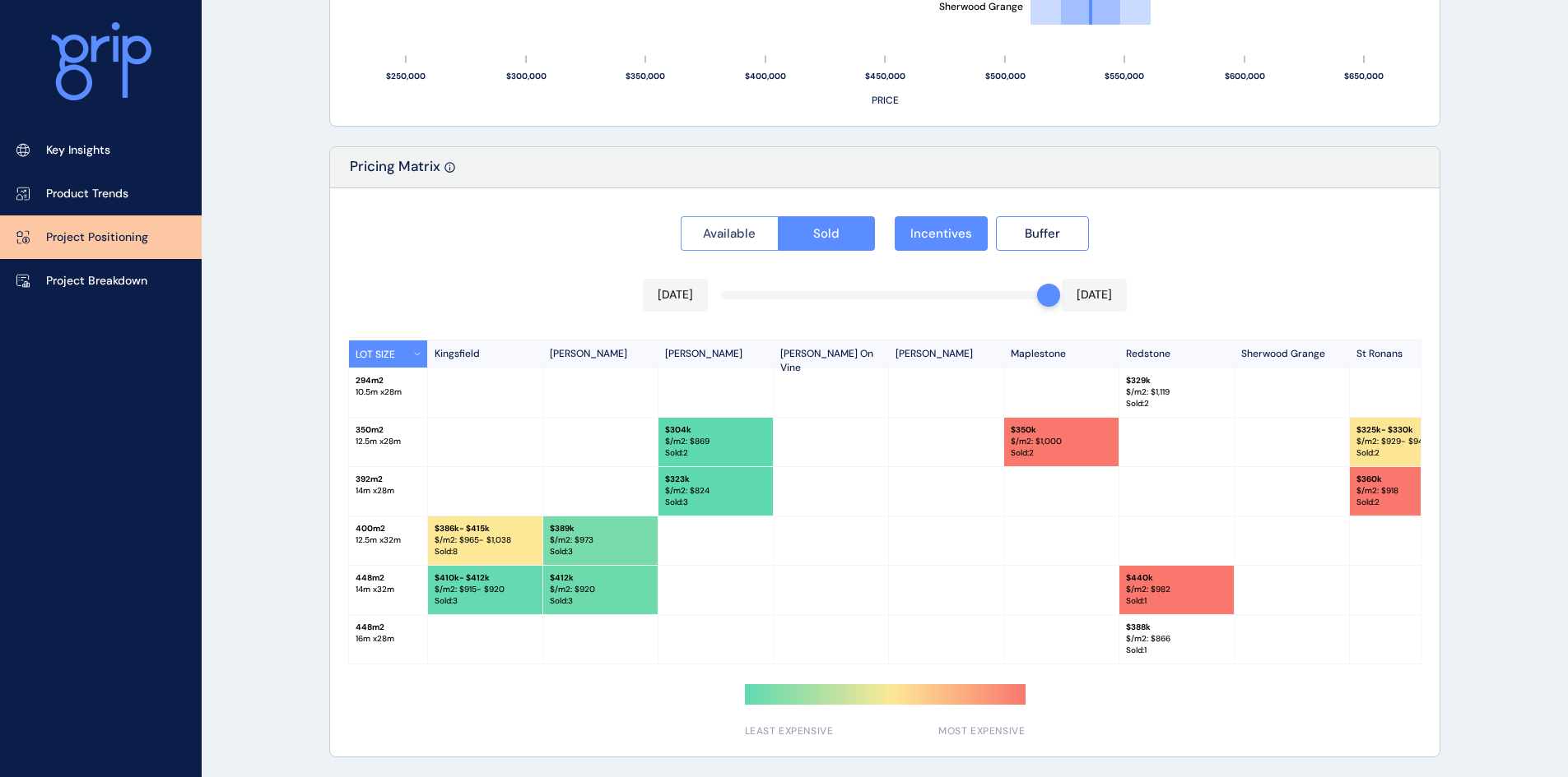
click at [730, 225] on span "Available" at bounding box center [729, 233] width 52 height 16
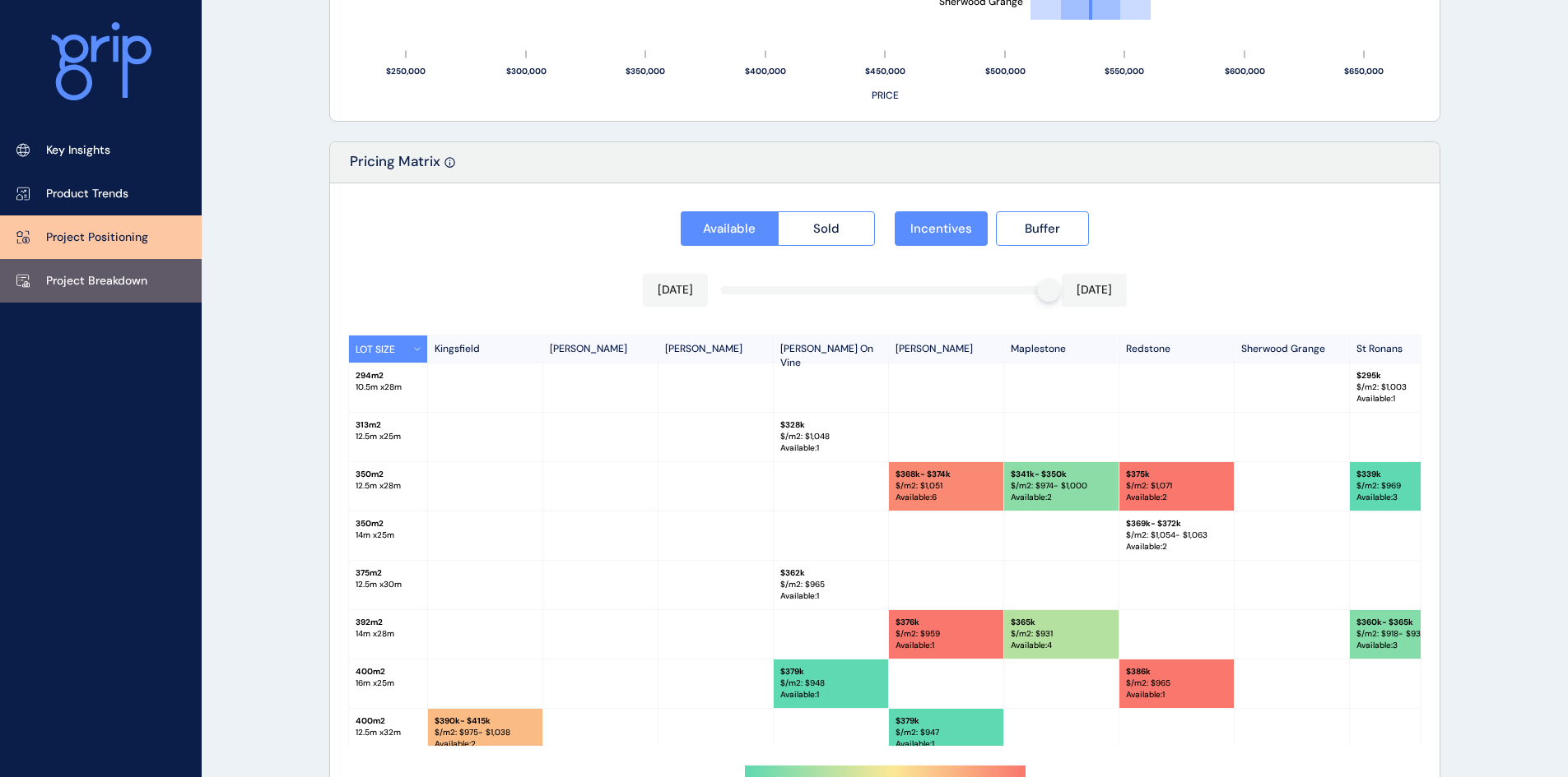
click at [140, 273] on p "Project Breakdown" at bounding box center [96, 281] width 101 height 16
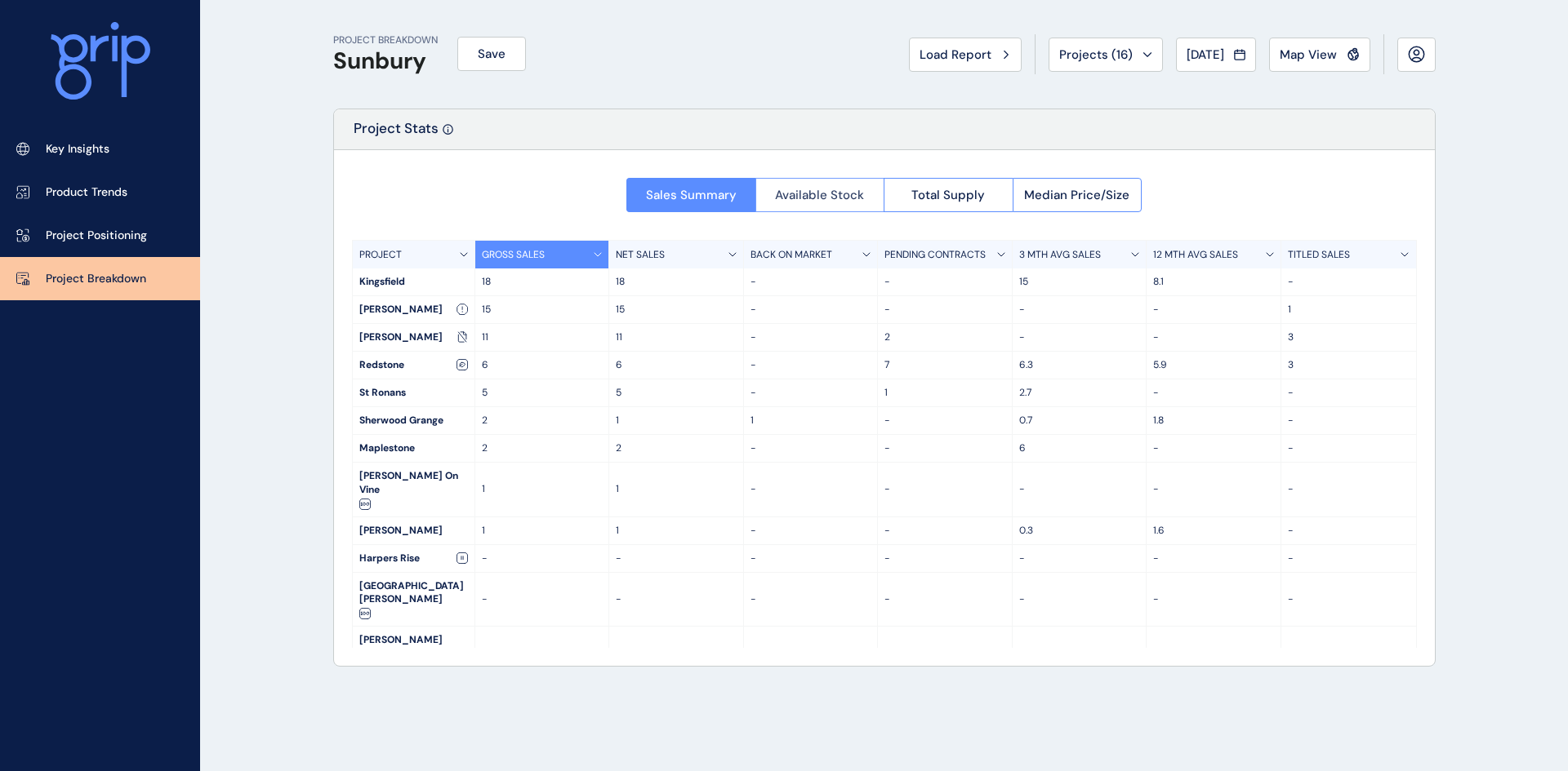
click at [823, 188] on span "Available Stock" at bounding box center [819, 195] width 89 height 16
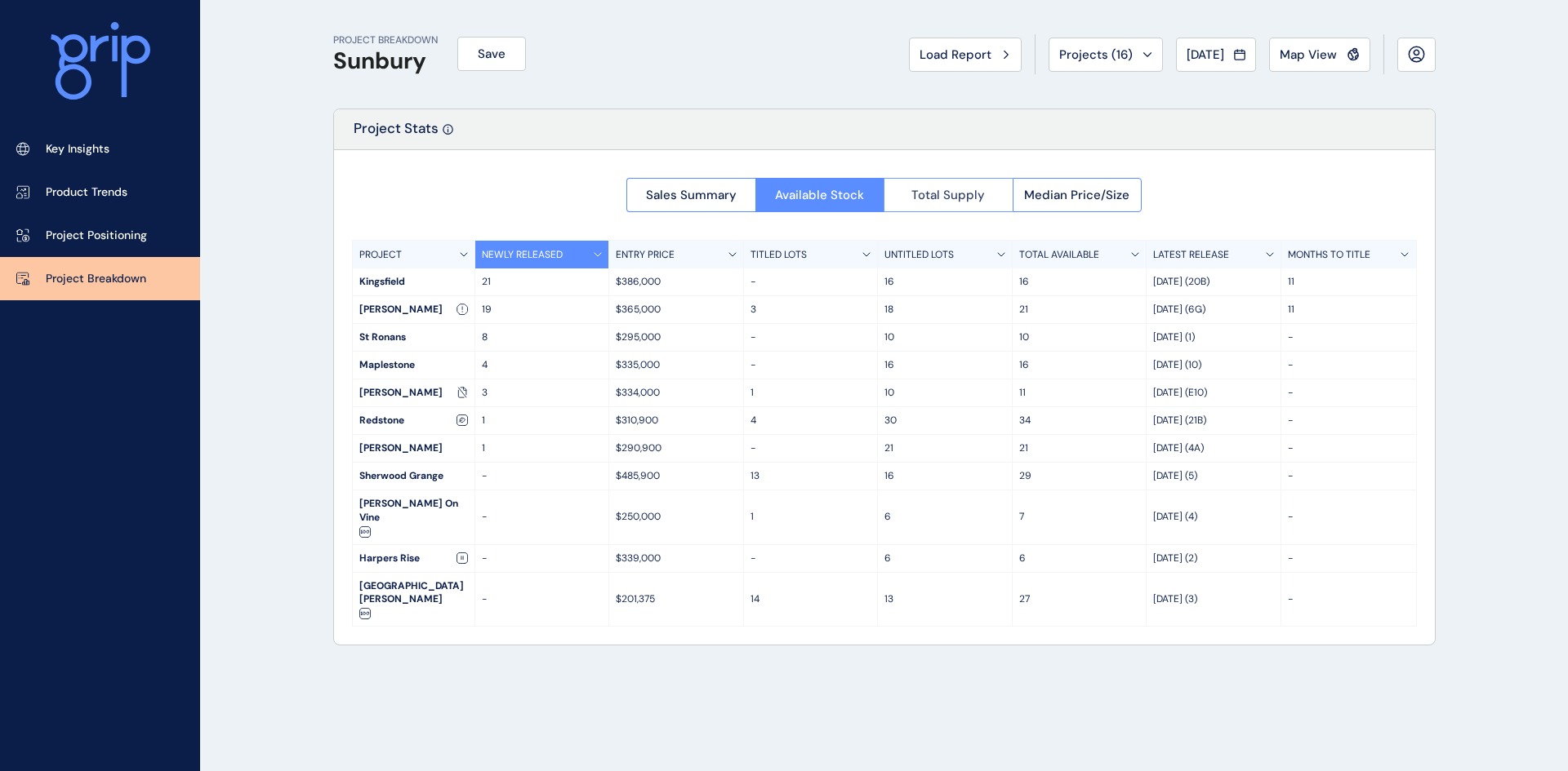
click at [927, 186] on button "Total Supply" at bounding box center [949, 195] width 129 height 34
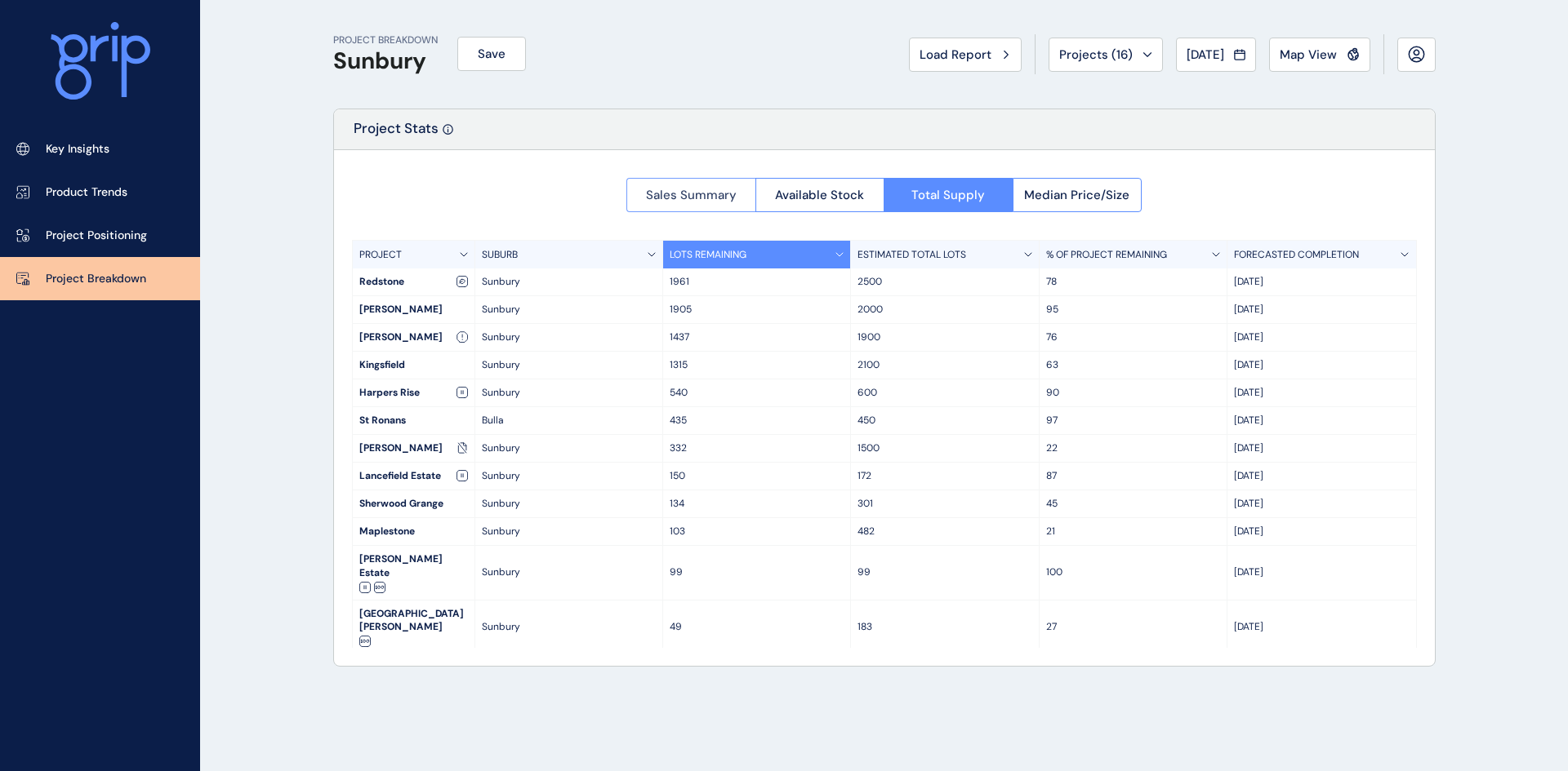
click at [687, 197] on span "Sales Summary" at bounding box center [691, 195] width 90 height 16
